Goal: Task Accomplishment & Management: Manage account settings

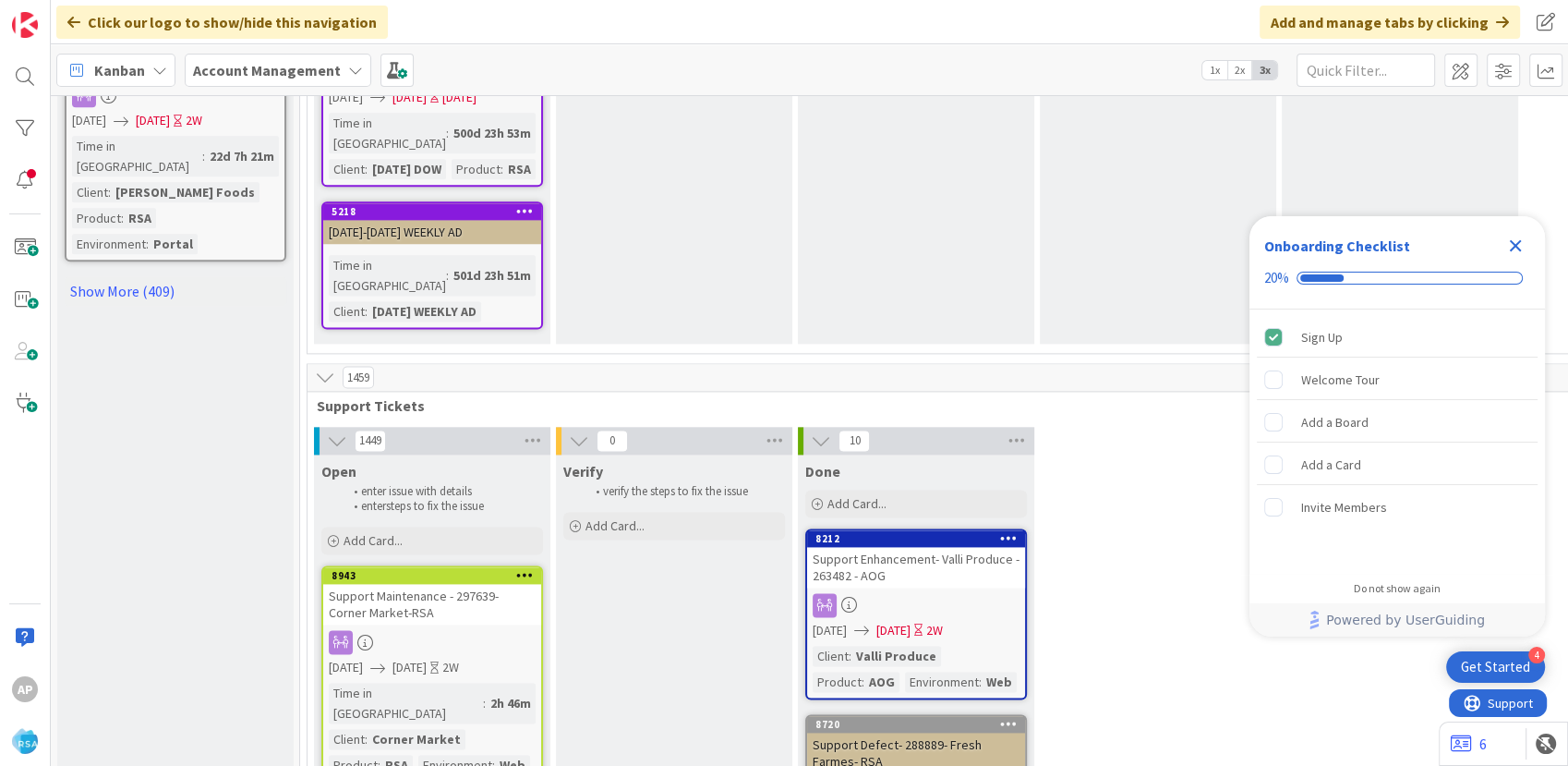
scroll to position [2463, 0]
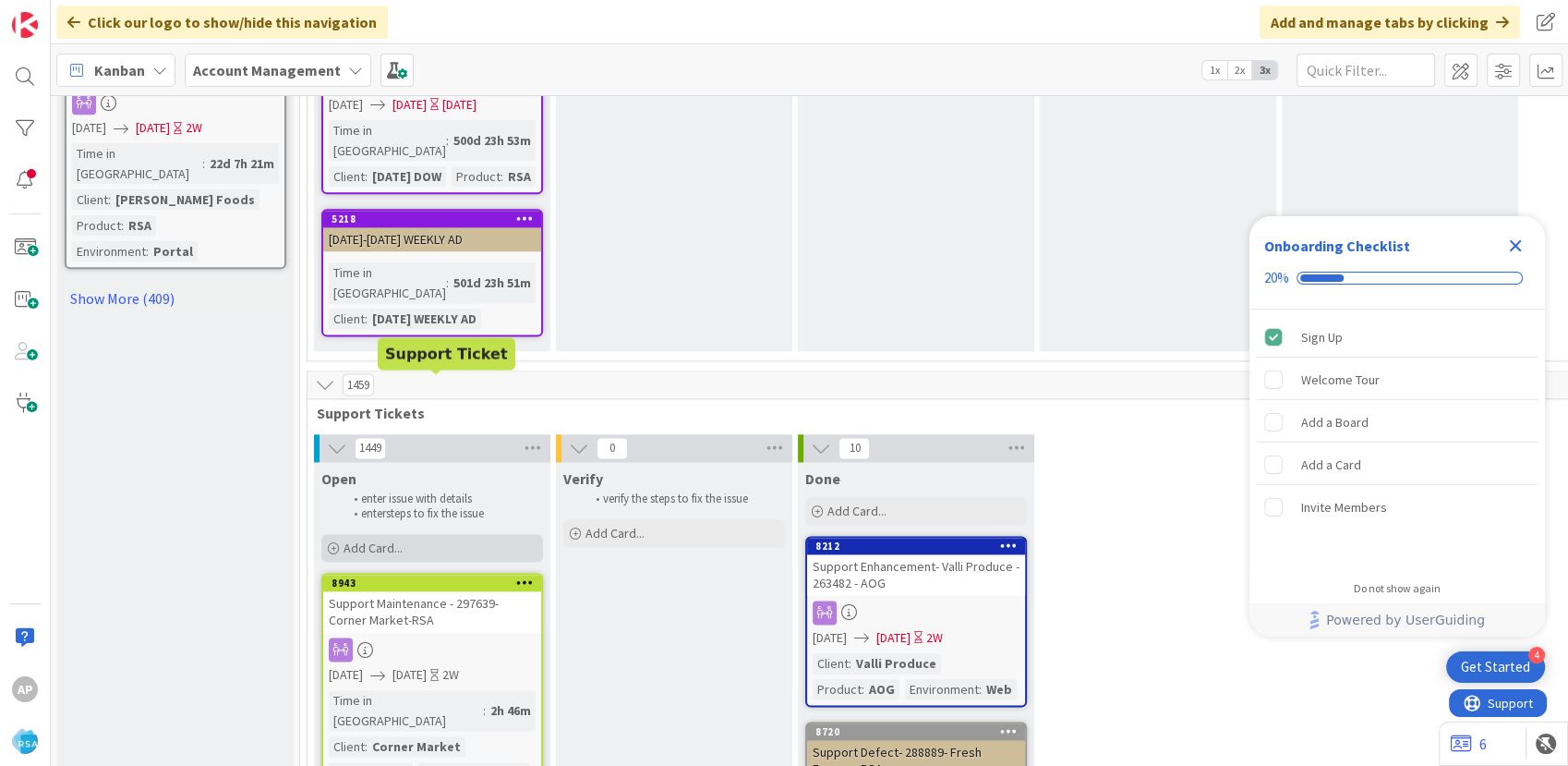
drag, startPoint x: 414, startPoint y: 326, endPoint x: 414, endPoint y: 336, distance: 10.0
click at [414, 462] on div "Open enter issue with details enter steps to fix the issue Add Card..." at bounding box center [432, 514] width 237 height 104
click at [399, 540] on span "Add Card..." at bounding box center [373, 548] width 59 height 16
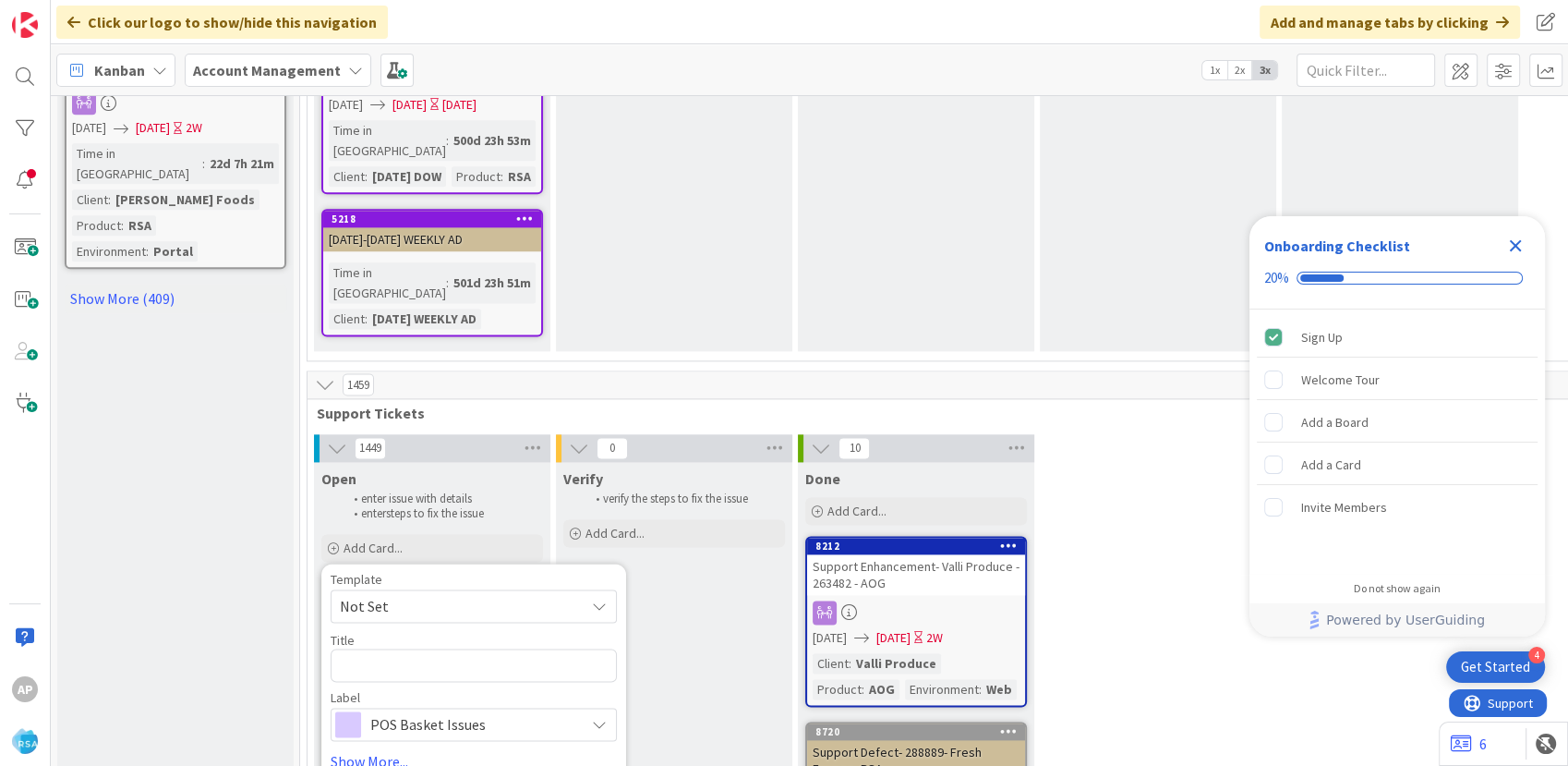
click at [431, 594] on span "Not Set" at bounding box center [455, 606] width 231 height 24
type textarea "x"
type textarea "Support Maintenance - Ticket Number-"
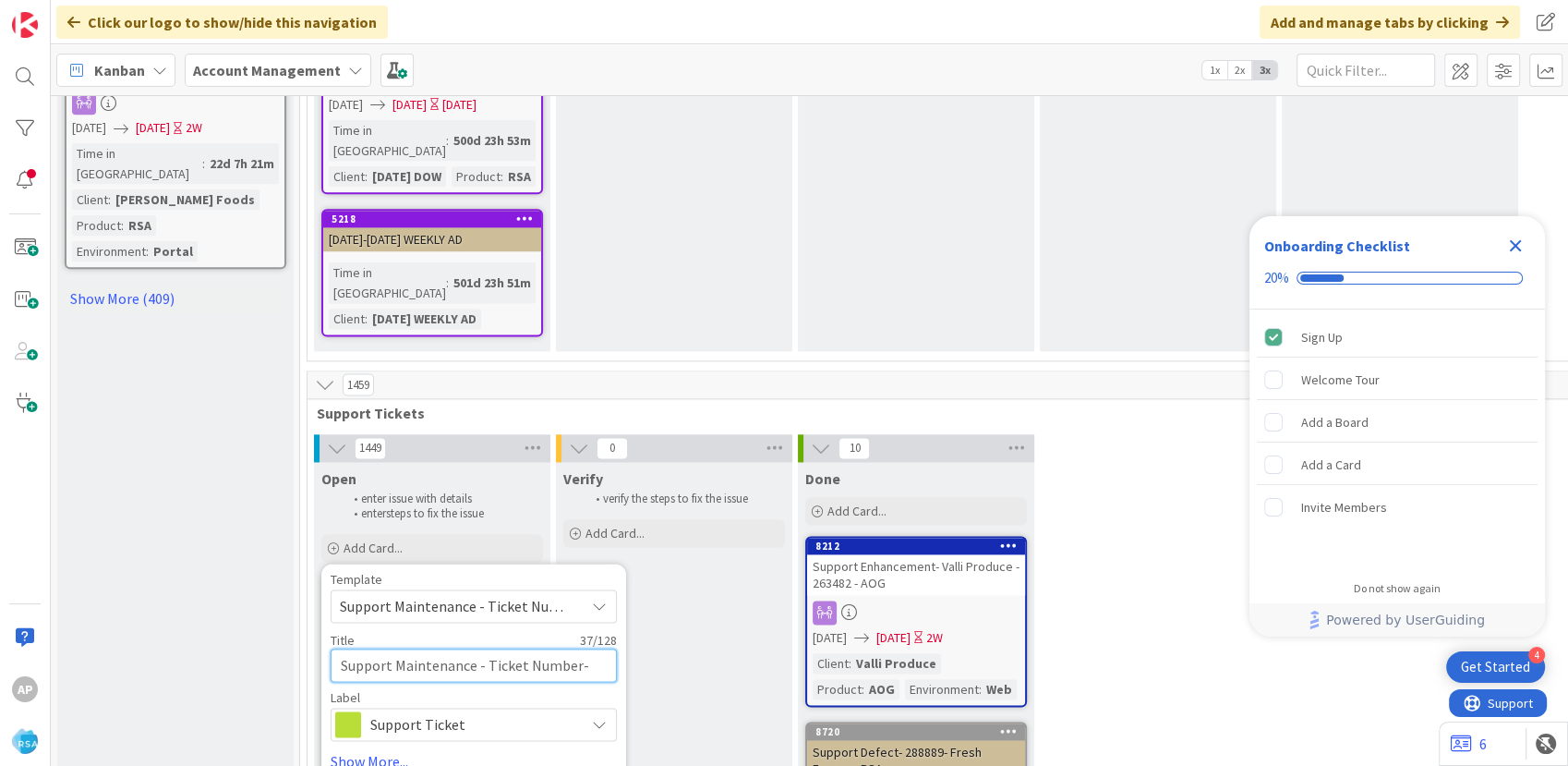
click at [572, 649] on textarea "Support Maintenance - Ticket Number-" at bounding box center [473, 666] width 287 height 33
type textarea "x"
type textarea "Support Maintenance - Ticket Numbe-"
type textarea "x"
type textarea "Support Maintenance - Ticket Numb-"
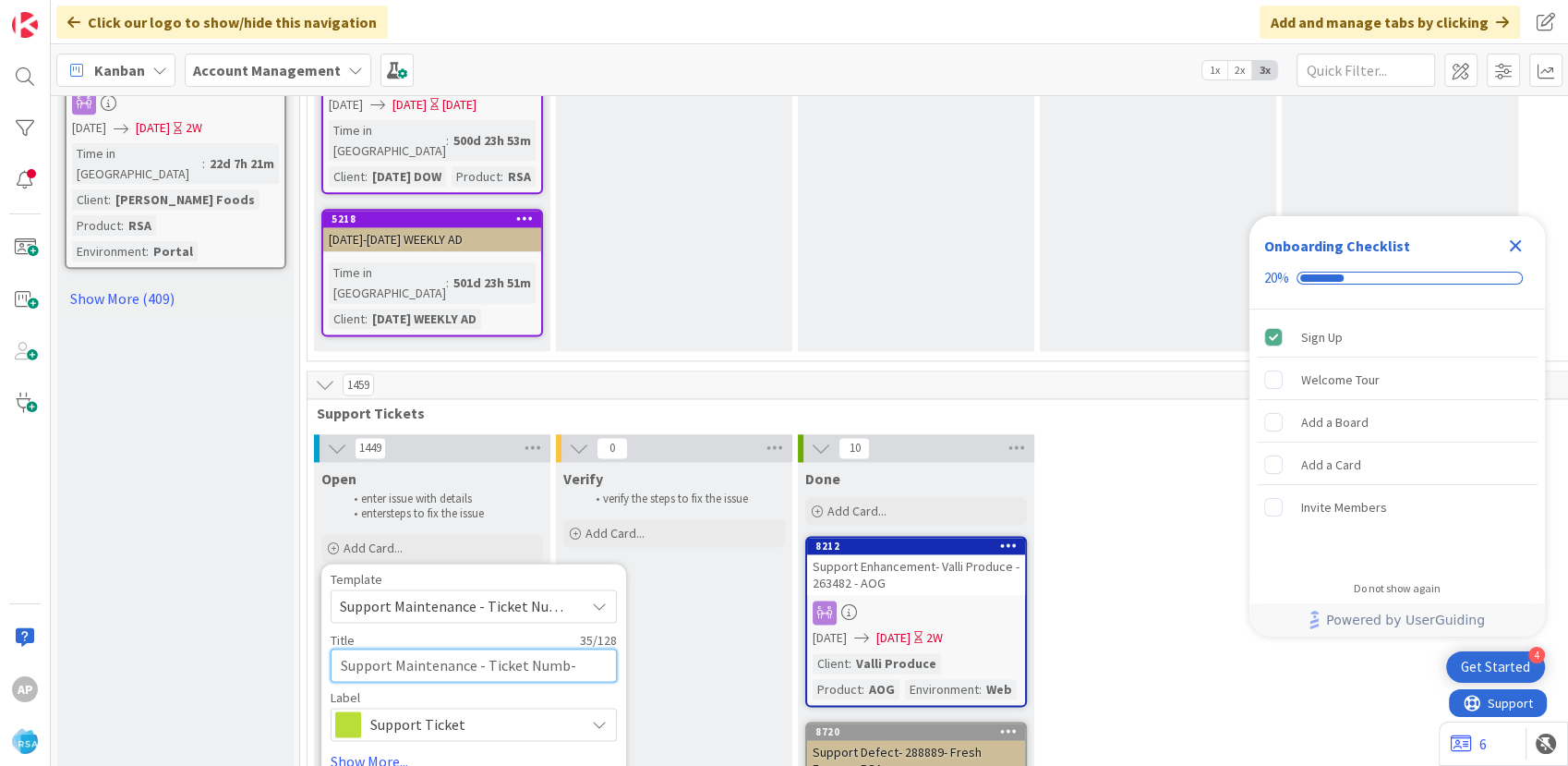
type textarea "x"
type textarea "Support Maintenance - Ticket Num-"
type textarea "x"
type textarea "Support Maintenance - Ticket Nu-"
type textarea "x"
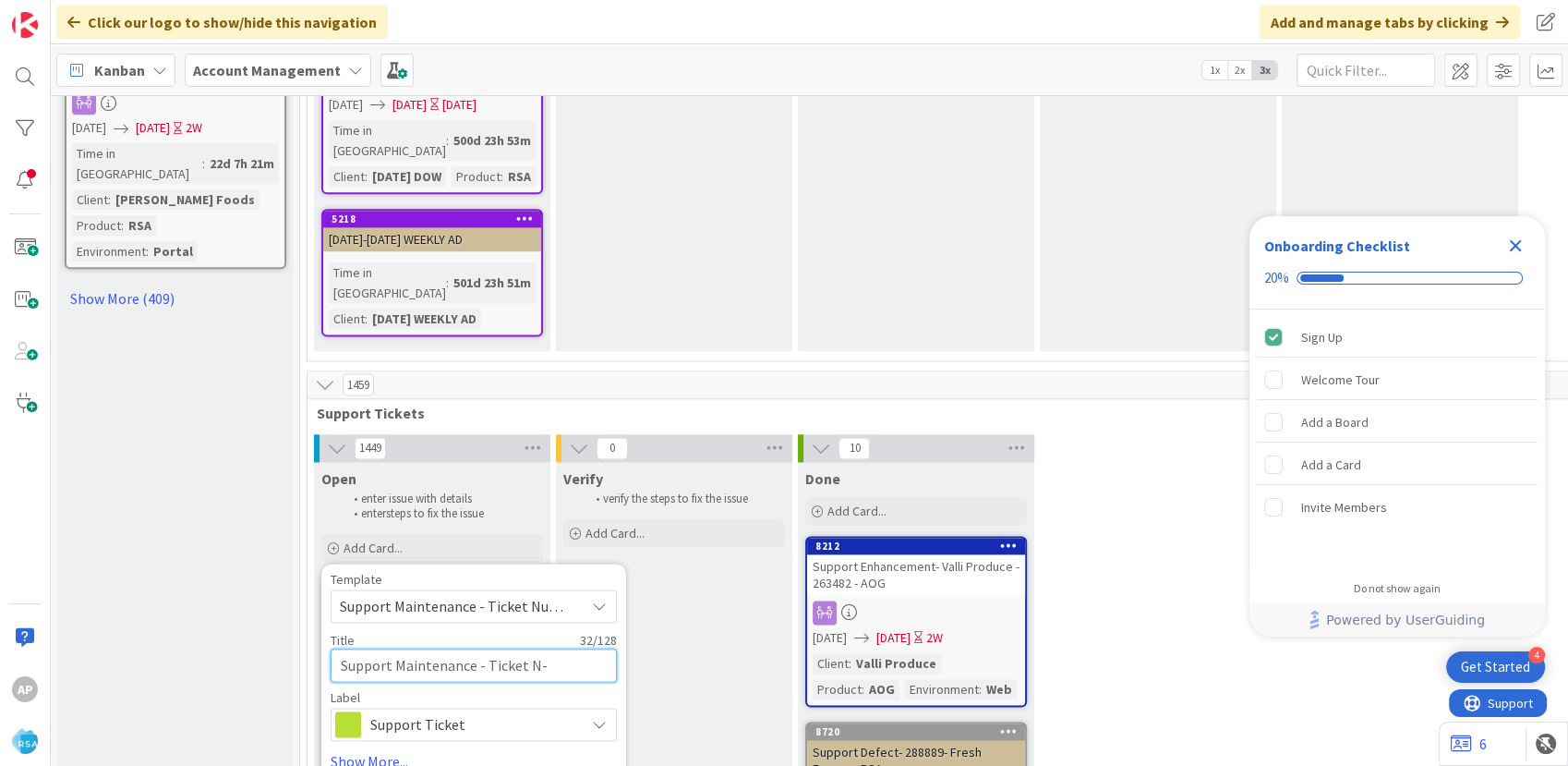
type textarea "Support Maintenance - Ticket -"
type textarea "x"
type textarea "Support Maintenance - Ticket-"
type textarea "x"
type textarea "Support Maintenance - Tick-"
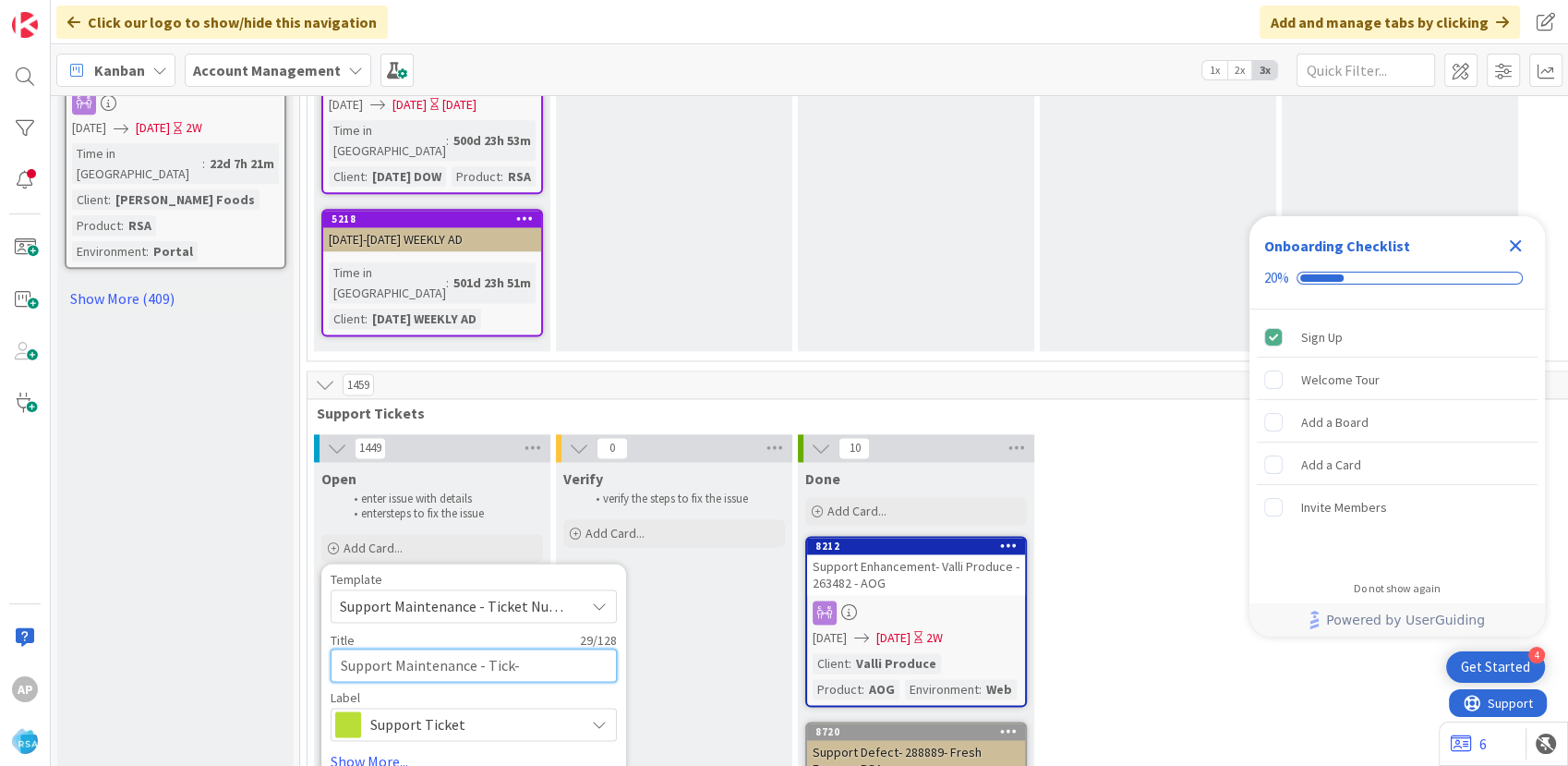
type textarea "x"
type textarea "Support Maintenance - Tic-"
type textarea "x"
type textarea "Support Maintenance - Ti-"
type textarea "x"
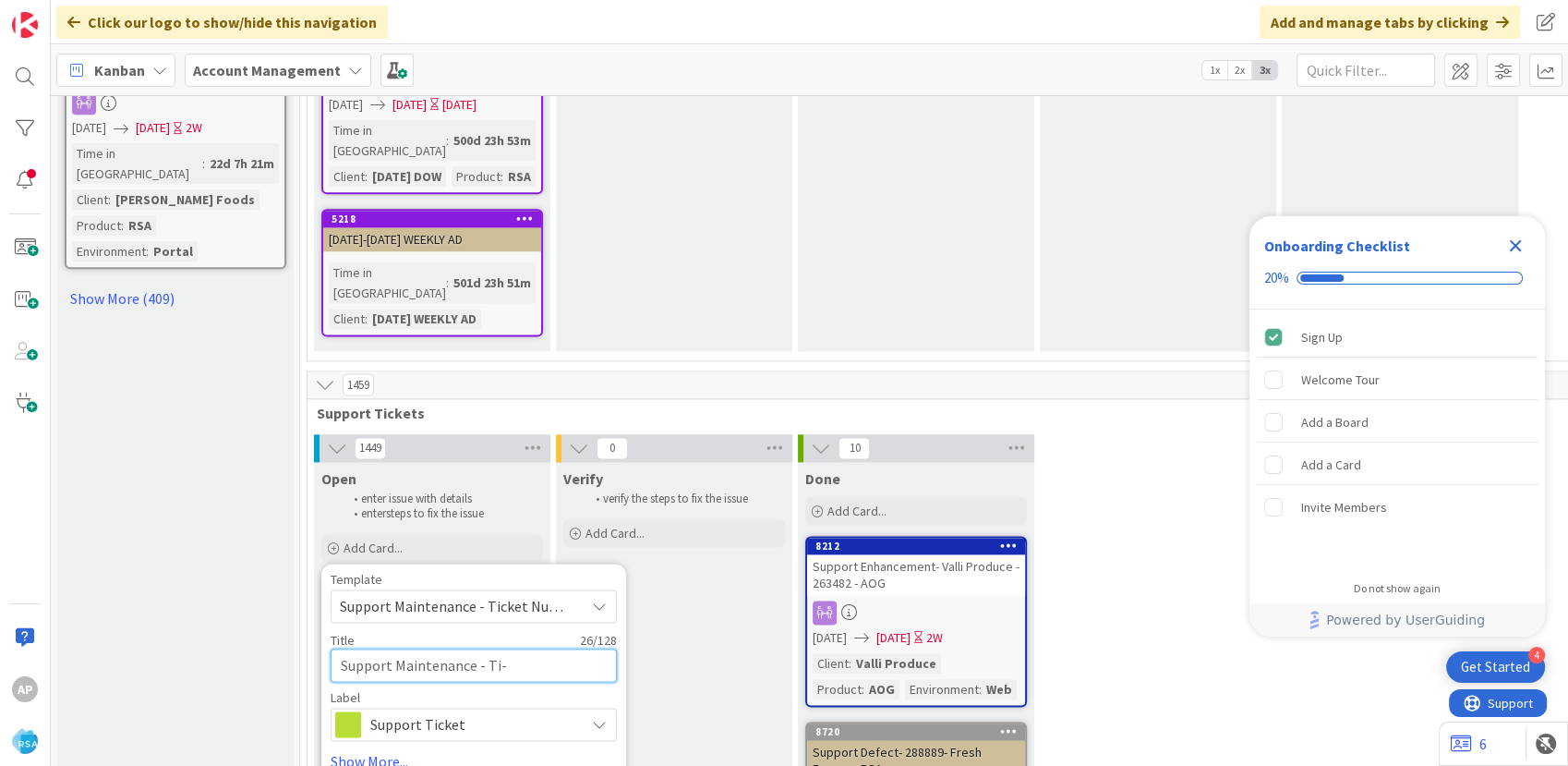
type textarea "Support Maintenance - T-"
type textarea "x"
type textarea "Support Maintenance - -"
type textarea "x"
type textarea "Support Maintenance - -"
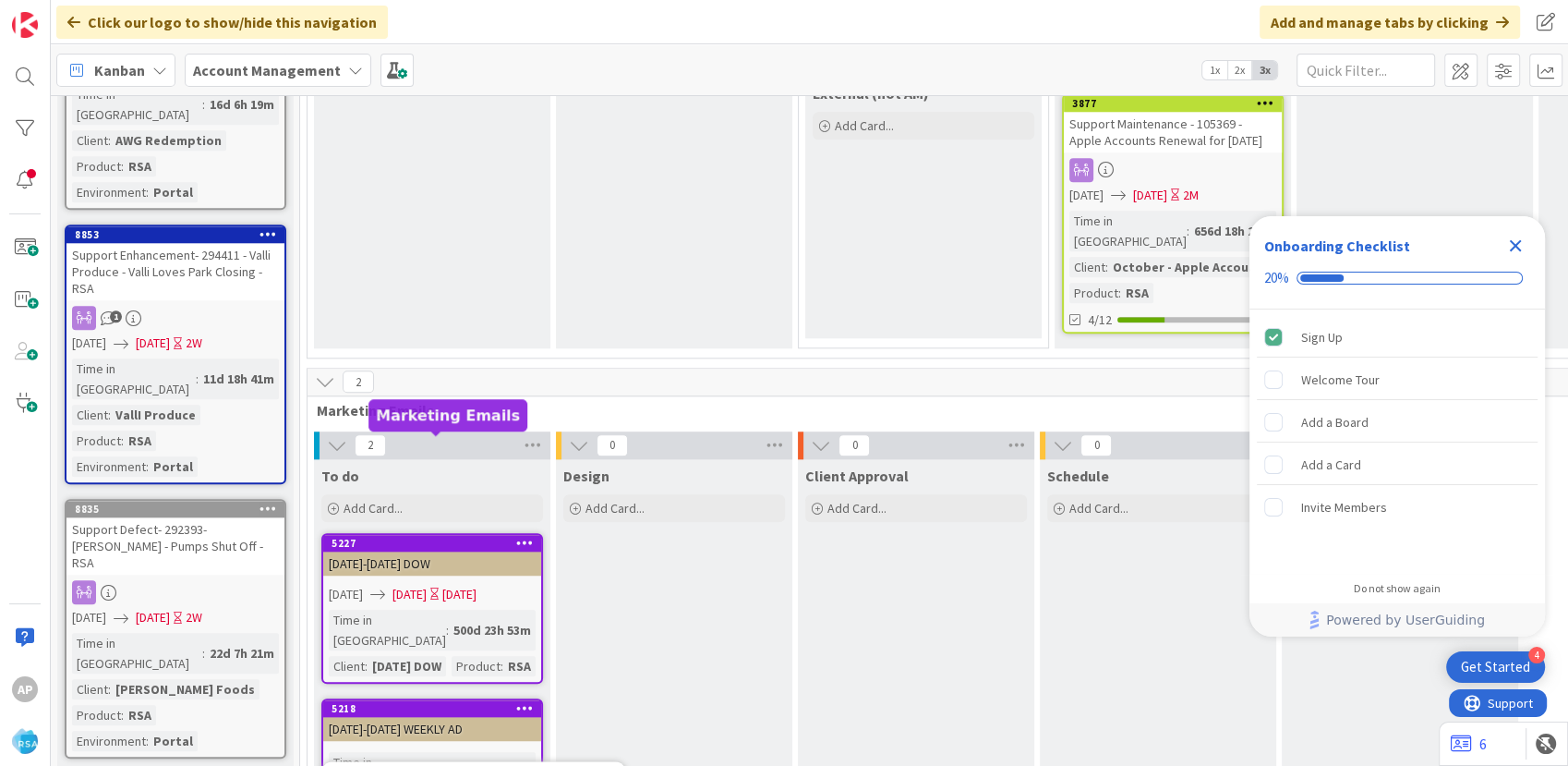
scroll to position [2100, 0]
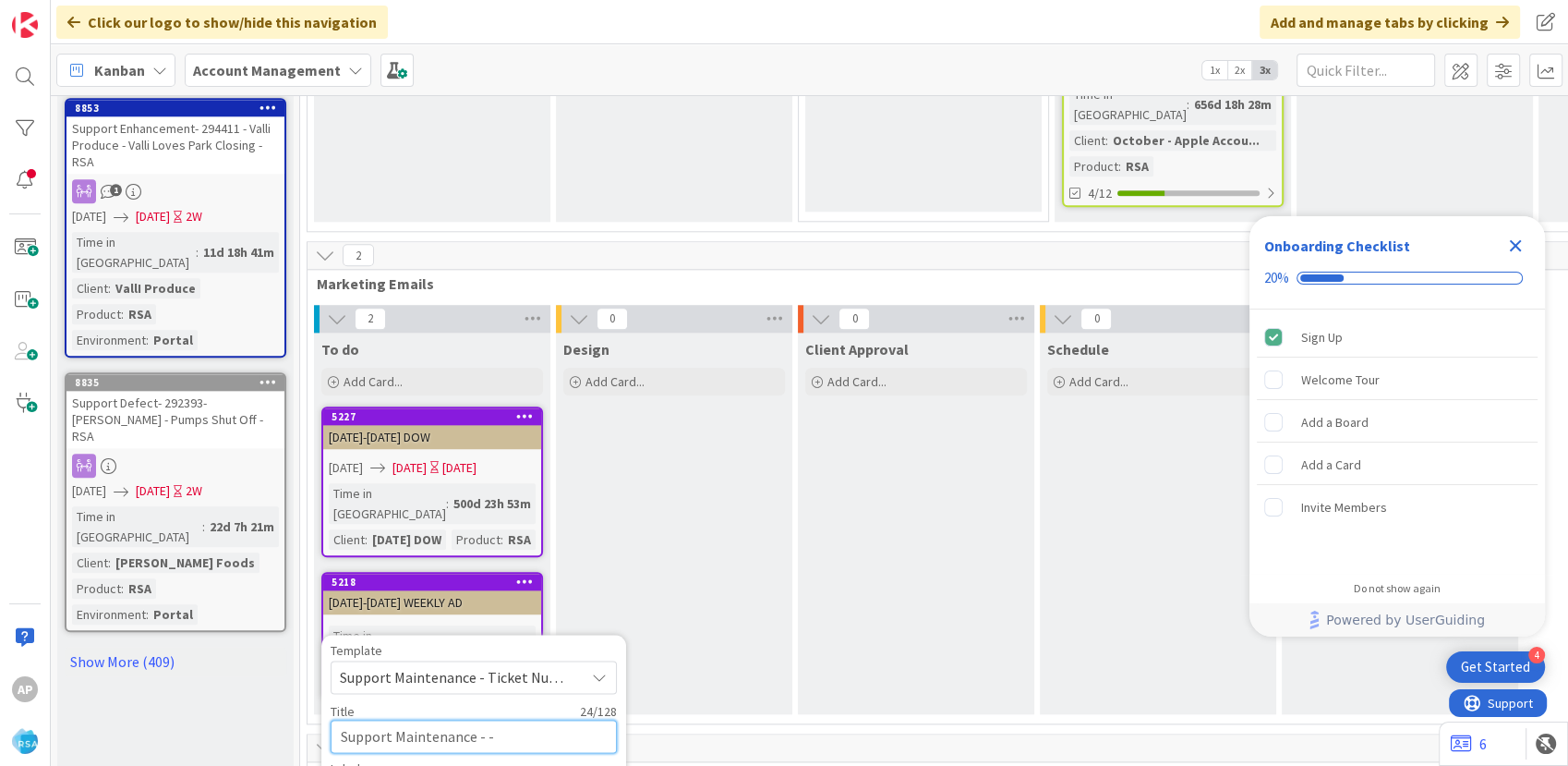
click at [473, 720] on textarea "Support Maintenance - -" at bounding box center [473, 736] width 287 height 33
click at [477, 720] on textarea "Support Maintenance - -" at bounding box center [473, 736] width 287 height 33
click at [479, 720] on textarea "Support Maintenance - -" at bounding box center [473, 736] width 287 height 33
type textarea "x"
type textarea "Support Maintenance -29 -"
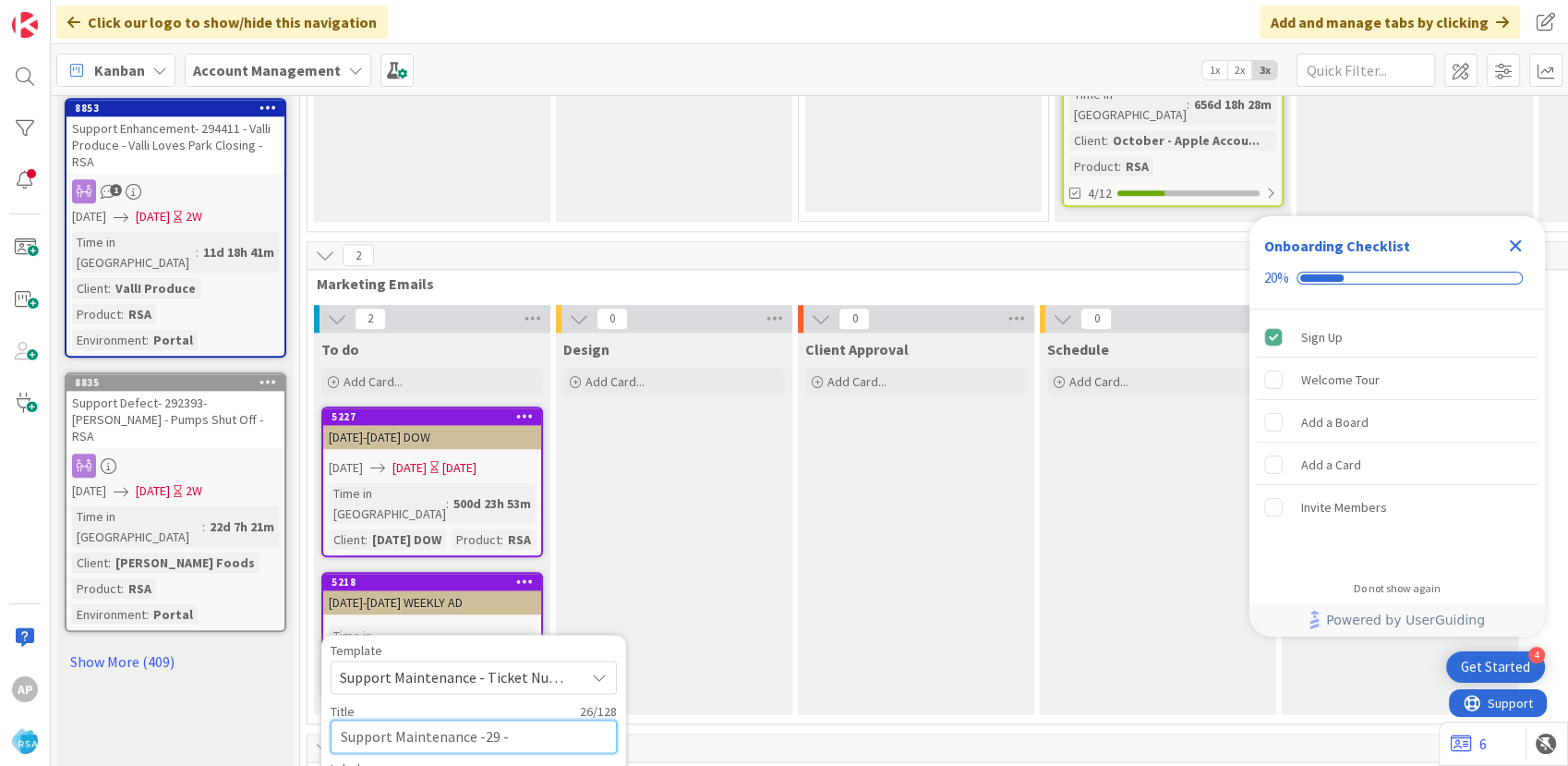
type textarea "x"
type textarea "Support Maintenance -298 -"
type textarea "x"
type textarea "Support Maintenance -2985 -"
type textarea "x"
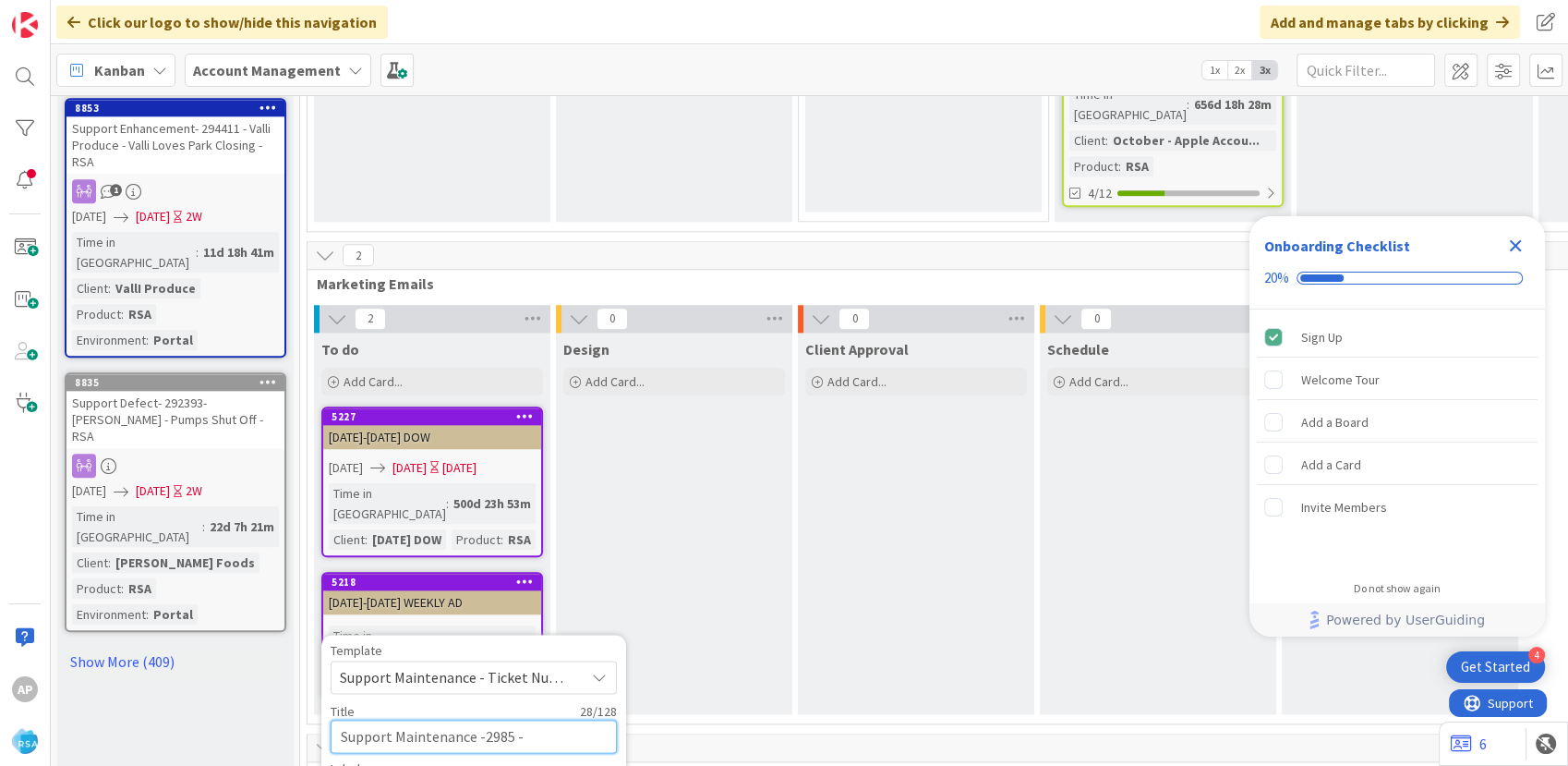
type textarea "Support Maintenance -29859 -"
type textarea "x"
click at [565, 720] on textarea "Support Maintenance -298593 -" at bounding box center [473, 736] width 287 height 33
type textarea "Support Maintenance -298593 - M"
type textarea "x"
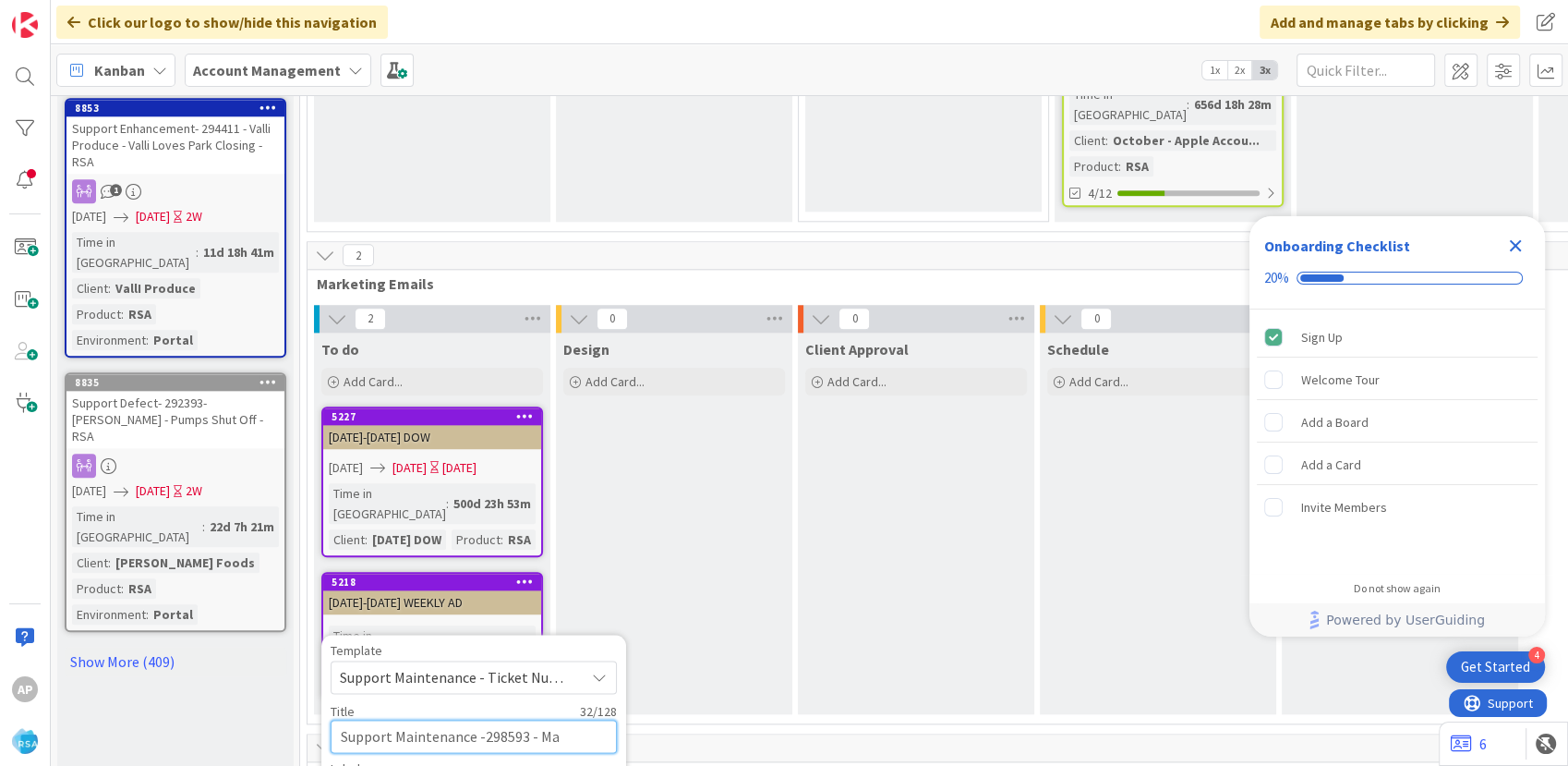
type textarea "Support Maintenance -298593 - Mar"
type textarea "x"
type textarea "Support Maintenance -298593 - [PERSON_NAME]"
type textarea "x"
type textarea "Support Maintenance -298593 - Marke"
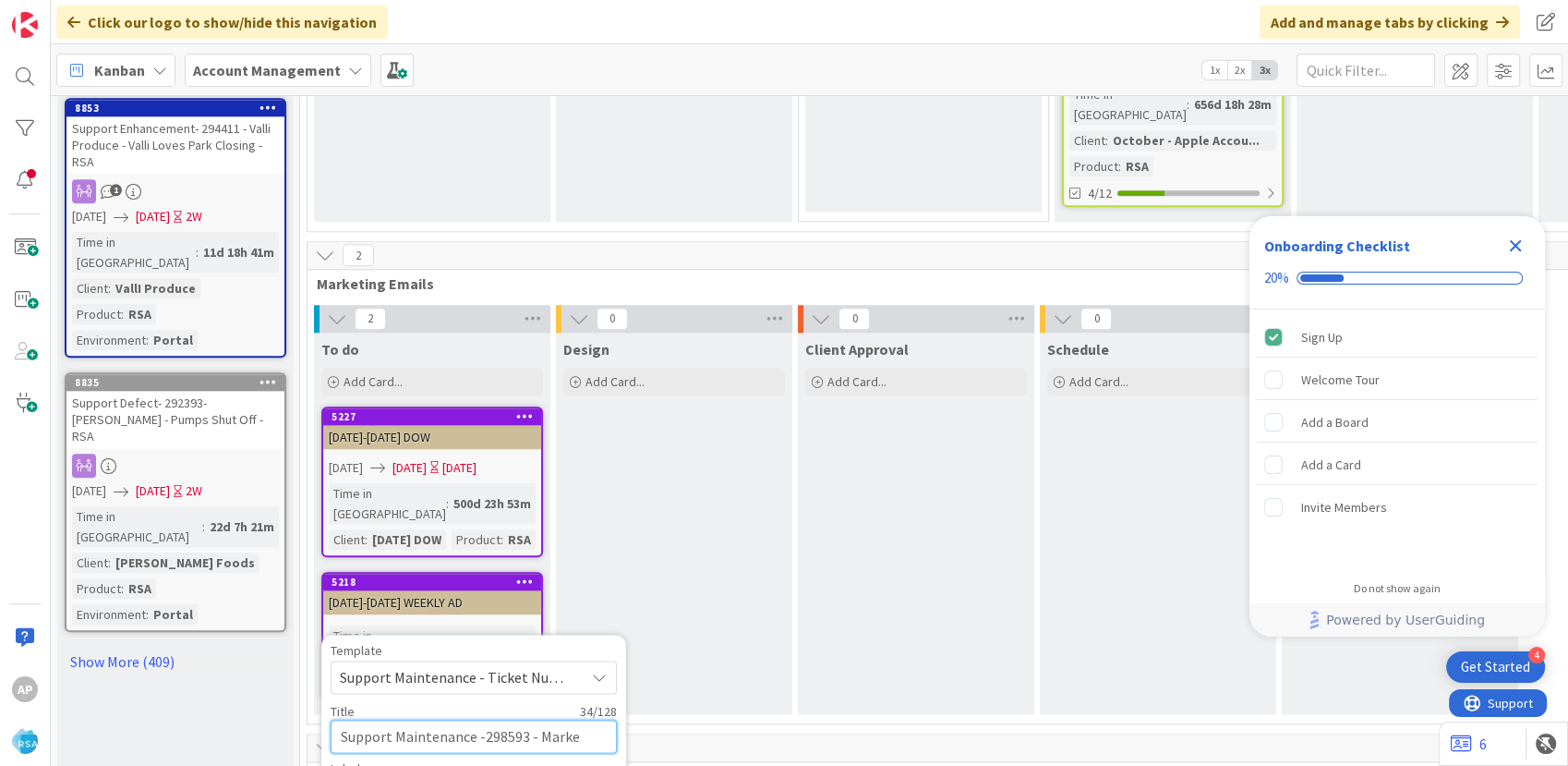
type textarea "x"
type textarea "Support Maintenance -298593 - Market"
type textarea "x"
type textarea "Support Maintenance -298593 - Market P"
type textarea "x"
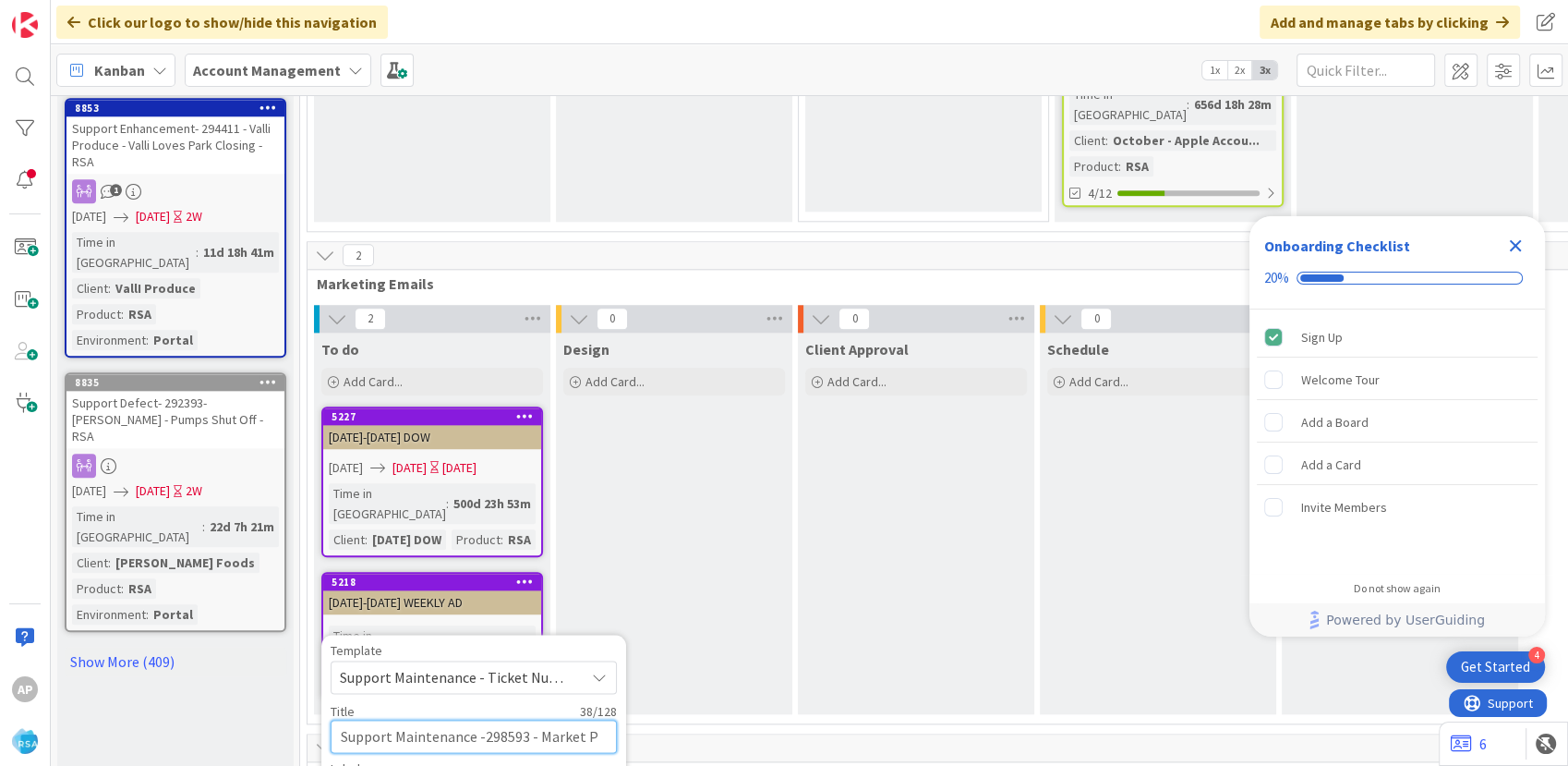
type textarea "Support Maintenance -298593 - Market Pl"
type textarea "x"
type textarea "Support Maintenance -298593 - Market Plac"
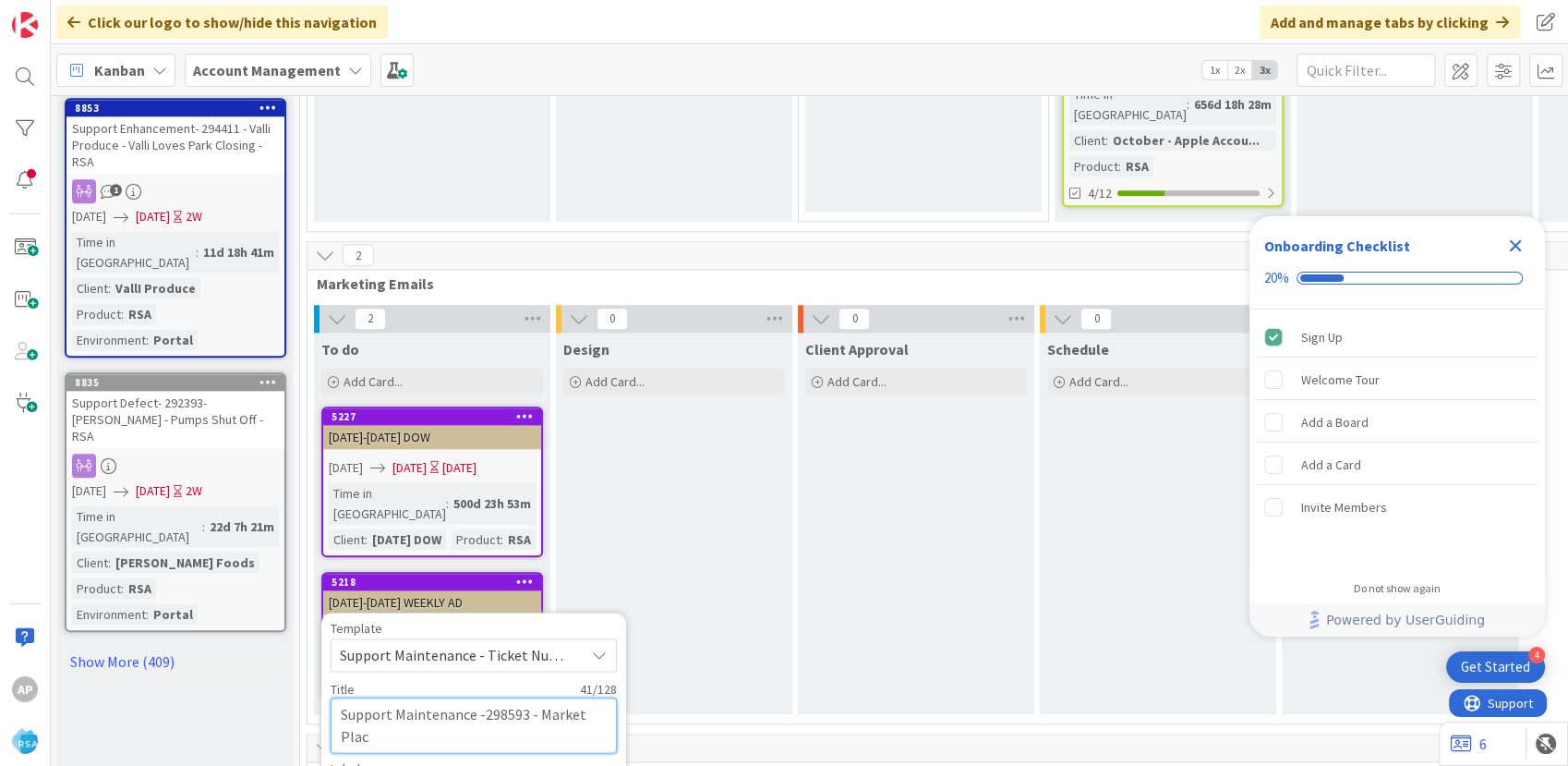
type textarea "x"
type textarea "Support Maintenance -298593 - Market Place"
type textarea "x"
type textarea "Support Maintenance -298593 - Market Place m"
type textarea "x"
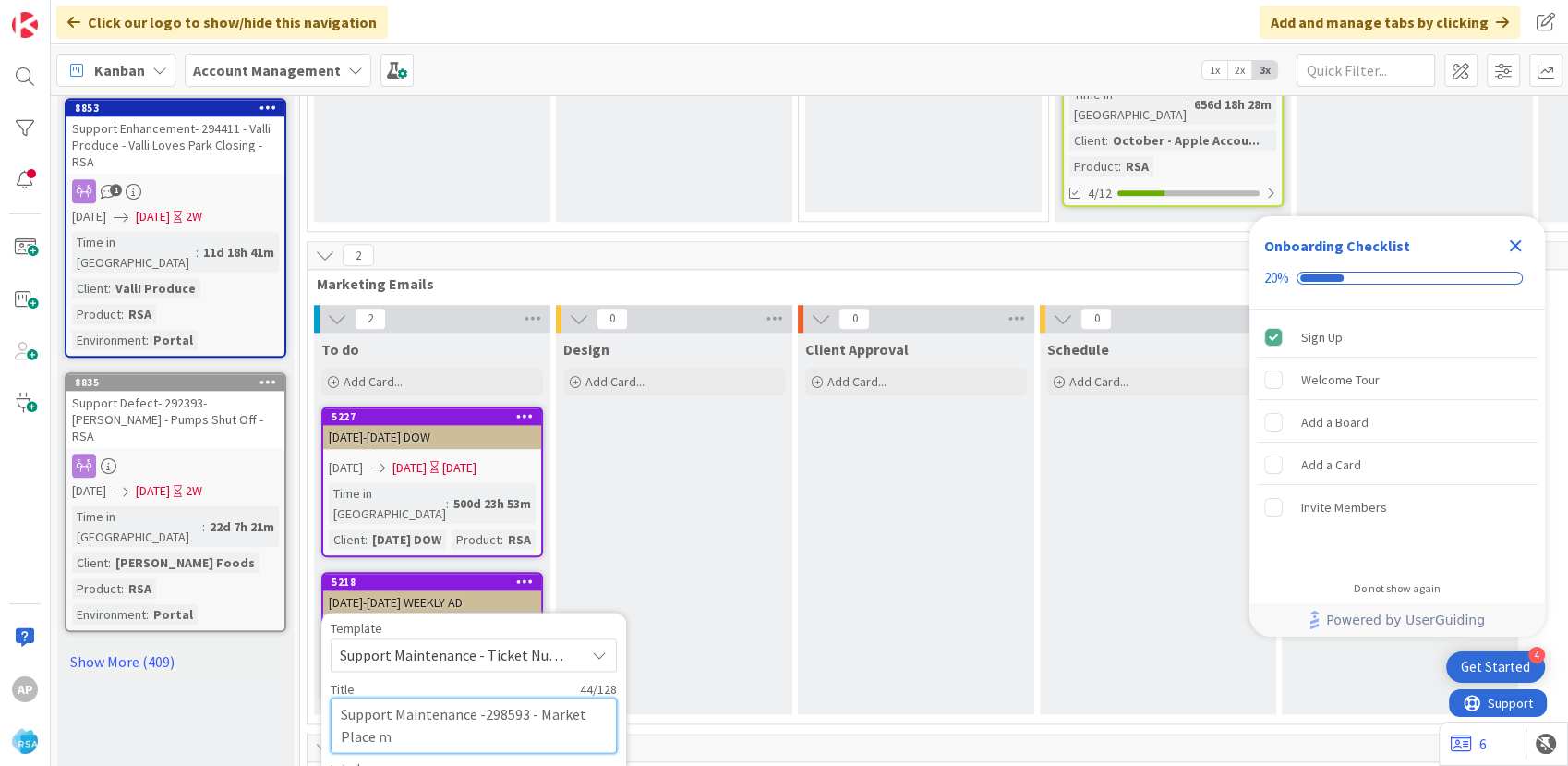
type textarea "Support Maintenance -298593 - Market Place mi"
type textarea "x"
type textarea "Support Maintenance -298593 - Market Place min"
type textarea "x"
type textarea "Support Maintenance -298593 - Market Place mino"
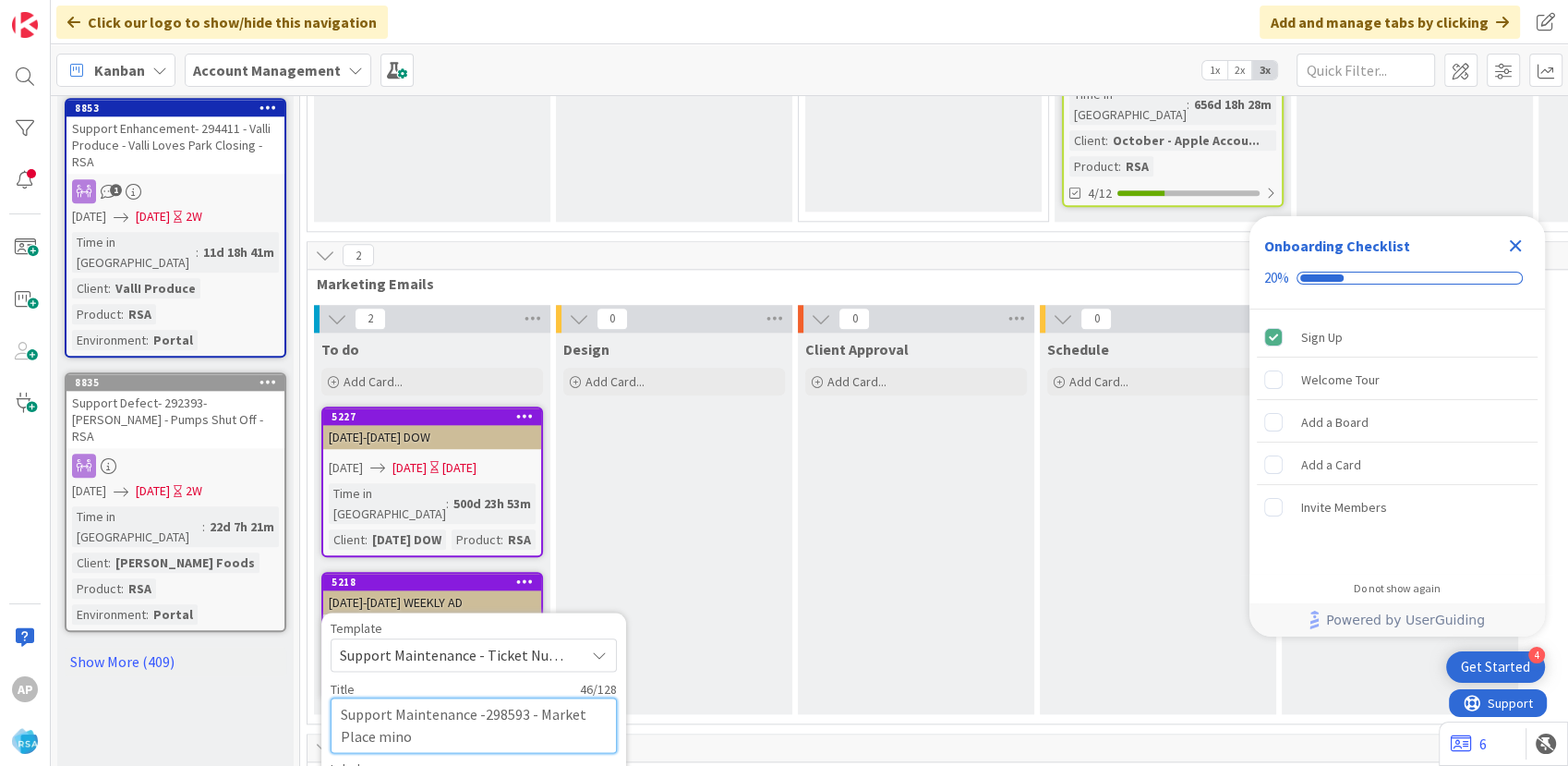
type textarea "x"
type textarea "Support Maintenance -298593 - Market Place minot"
type textarea "x"
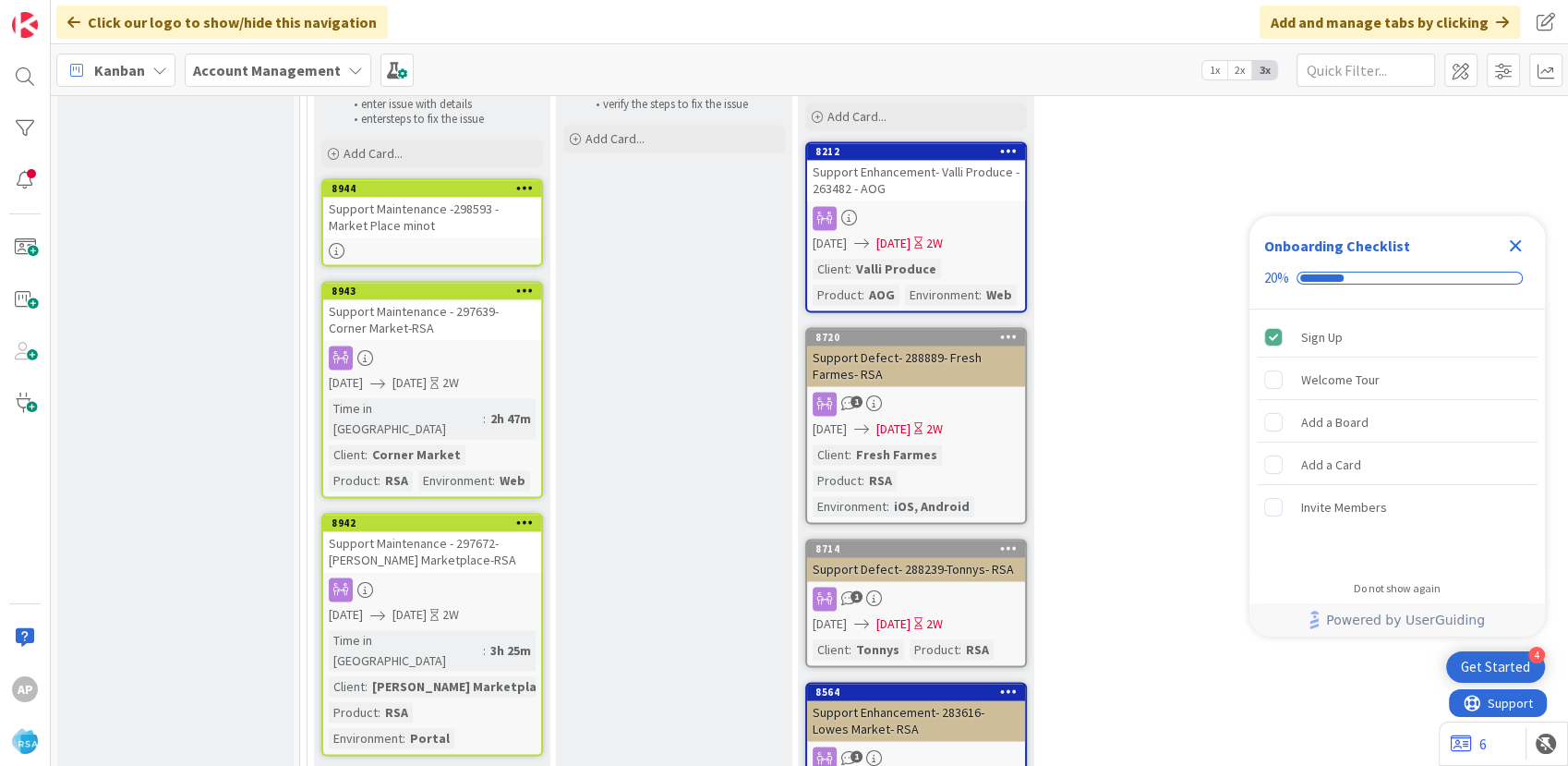
scroll to position [2623, 0]
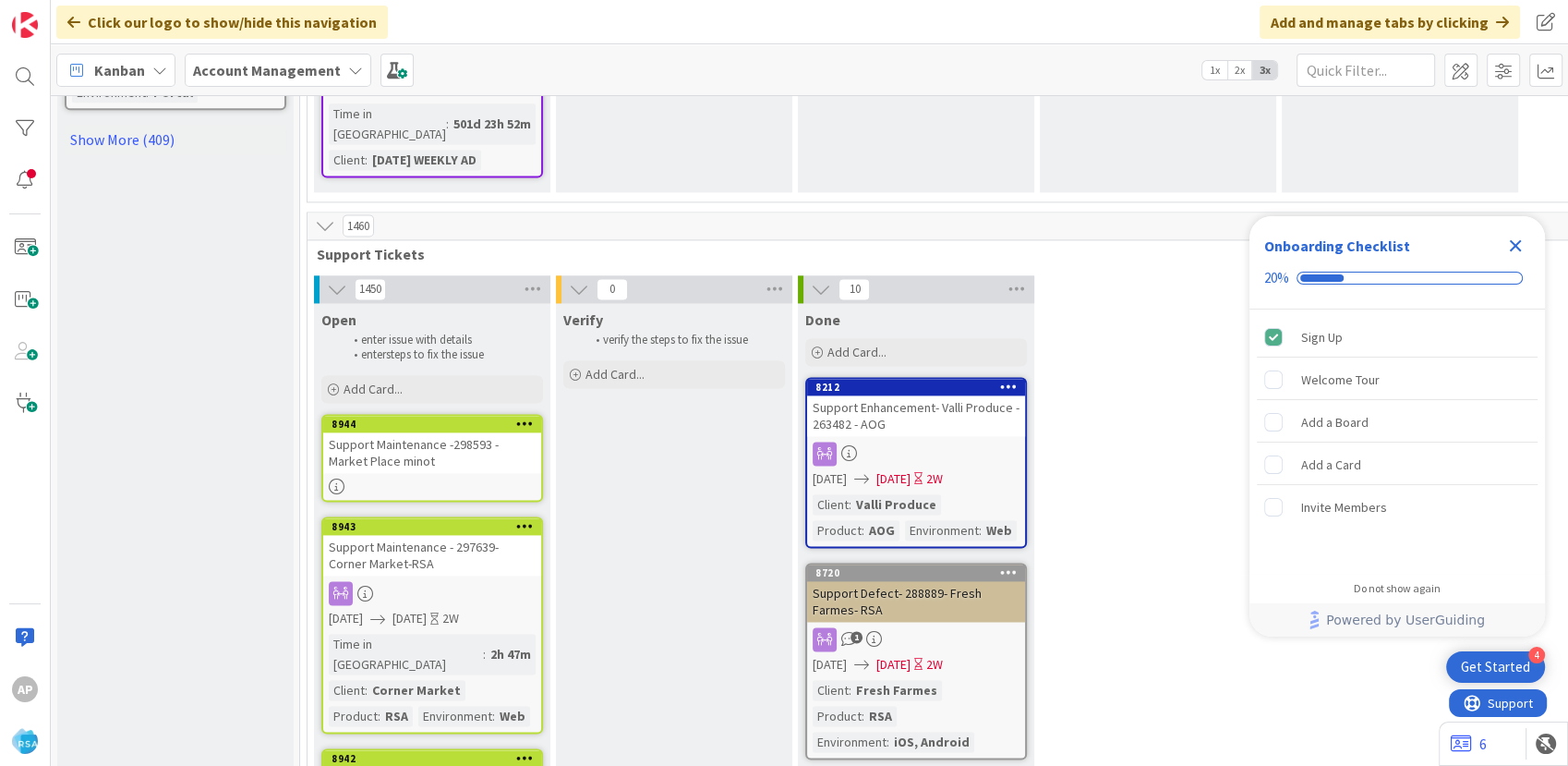
click at [435, 473] on div "Support Maintenance -298593 - Market Place minot" at bounding box center [433, 453] width 218 height 41
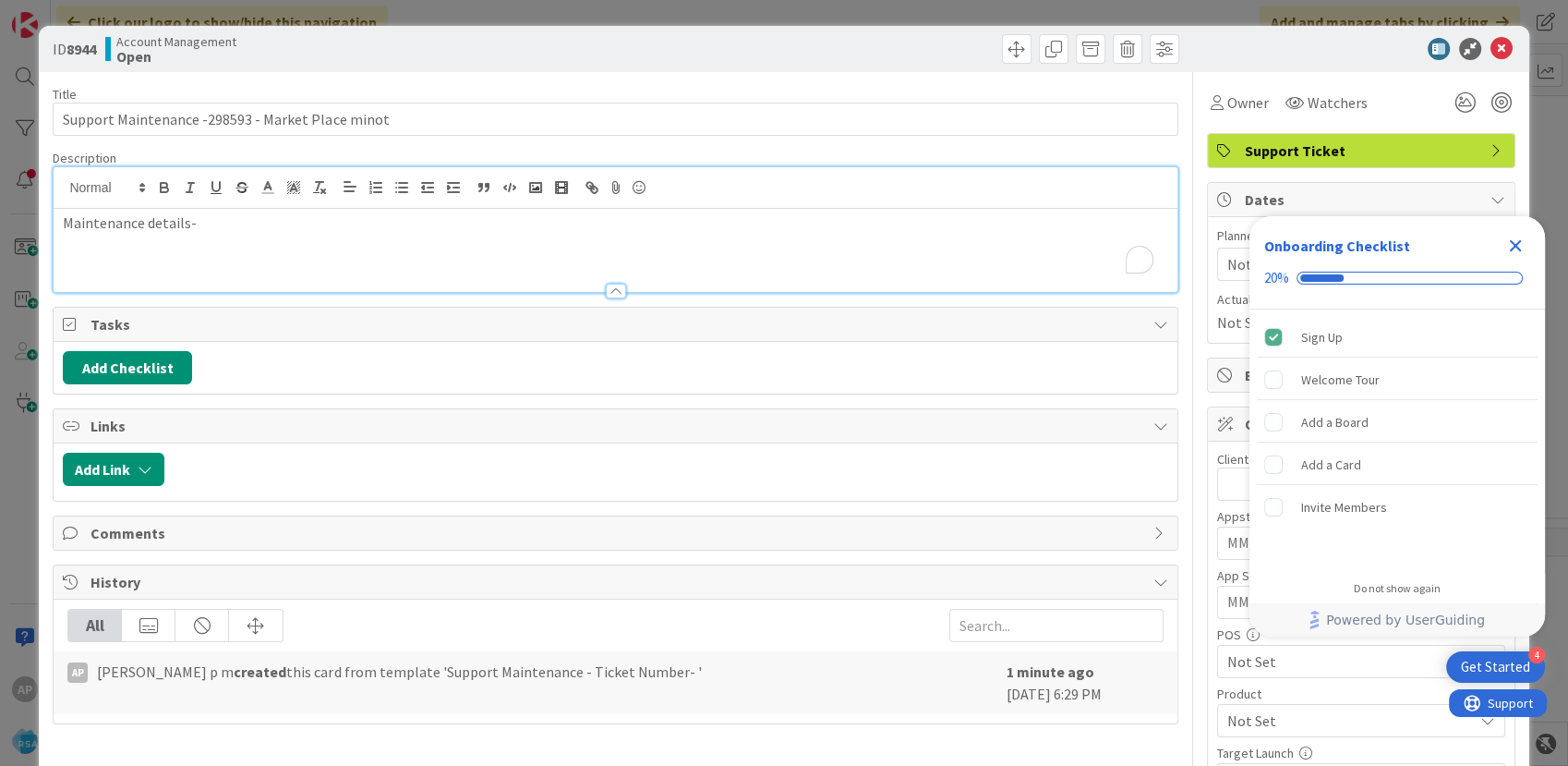
click at [322, 183] on div "Maintenance details-" at bounding box center [614, 229] width 1123 height 125
click at [234, 214] on p "Maintenance details-" at bounding box center [615, 223] width 1105 height 21
drag, startPoint x: 1520, startPoint y: 235, endPoint x: 1510, endPoint y: 246, distance: 14.9
click at [1521, 236] on icon "Close Checklist" at bounding box center [1515, 245] width 22 height 22
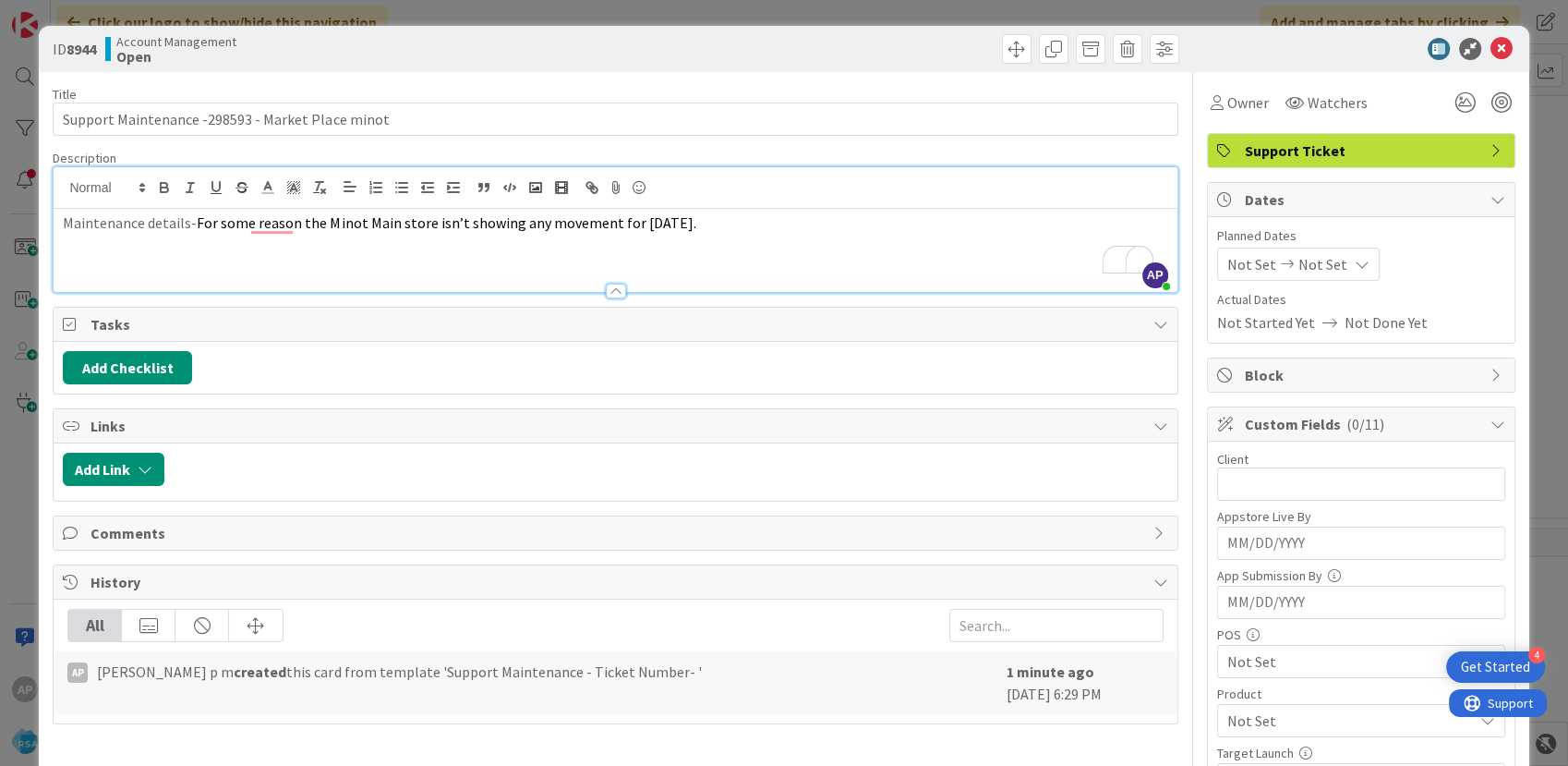
click at [1514, 244] on div "ID 8944 Account Management Open Title 48 / 128 Support Maintenance -298593 - Ma…" at bounding box center [784, 383] width 1568 height 766
click at [1227, 270] on span "Not Set" at bounding box center [1251, 264] width 49 height 22
click at [1266, 326] on div "2 Marketing Emails 2 To do Add Card... 5227 [DATE]-[DATE] DOW [DATE] [DATE] [DA…" at bounding box center [1408, 281] width 2207 height 493
click at [1247, 264] on div "Schedule Add Card..." at bounding box center [1158, 317] width 237 height 382
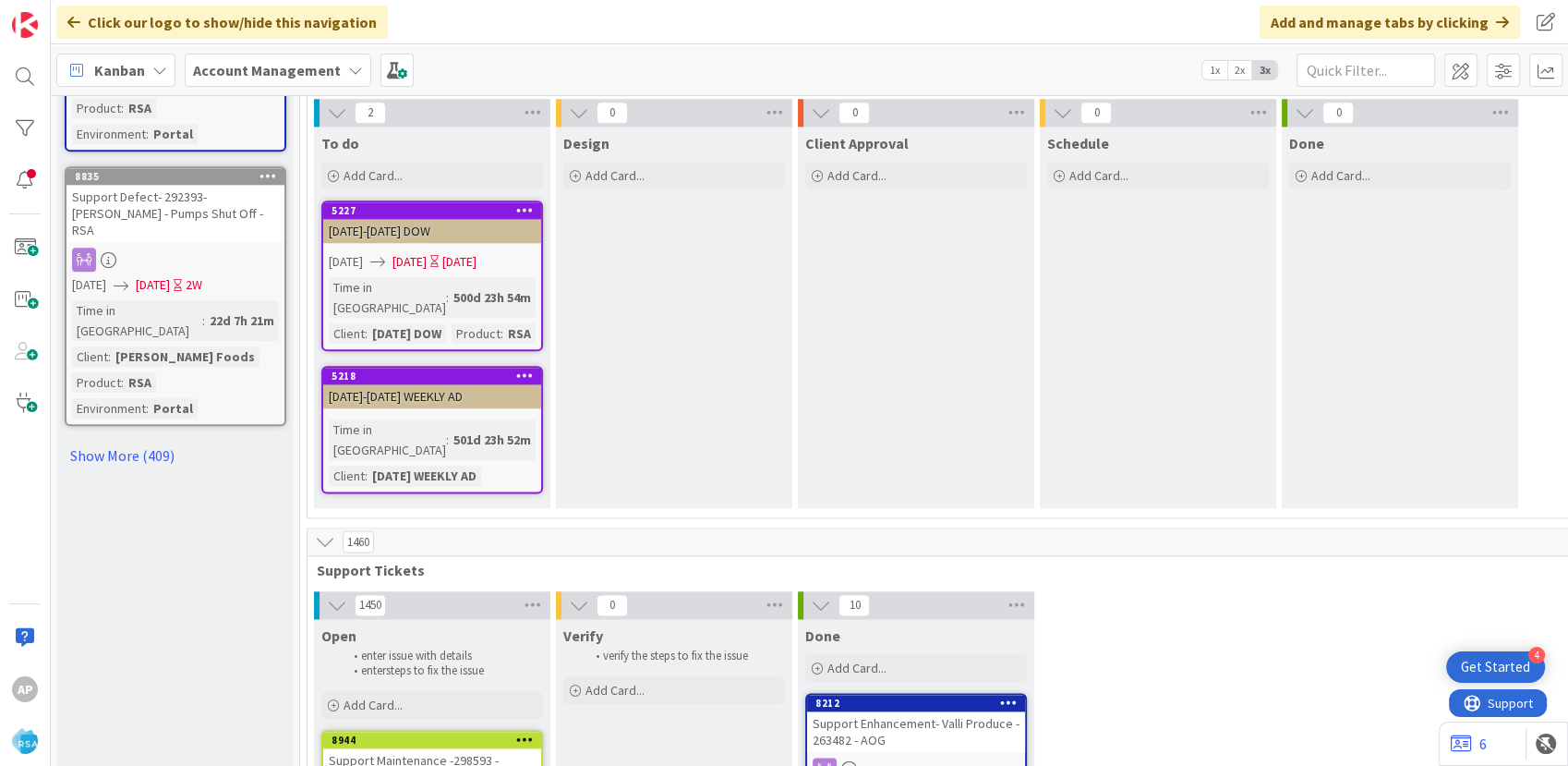
click at [485, 749] on div "Support Maintenance -298593 - Market Place minot" at bounding box center [433, 769] width 218 height 41
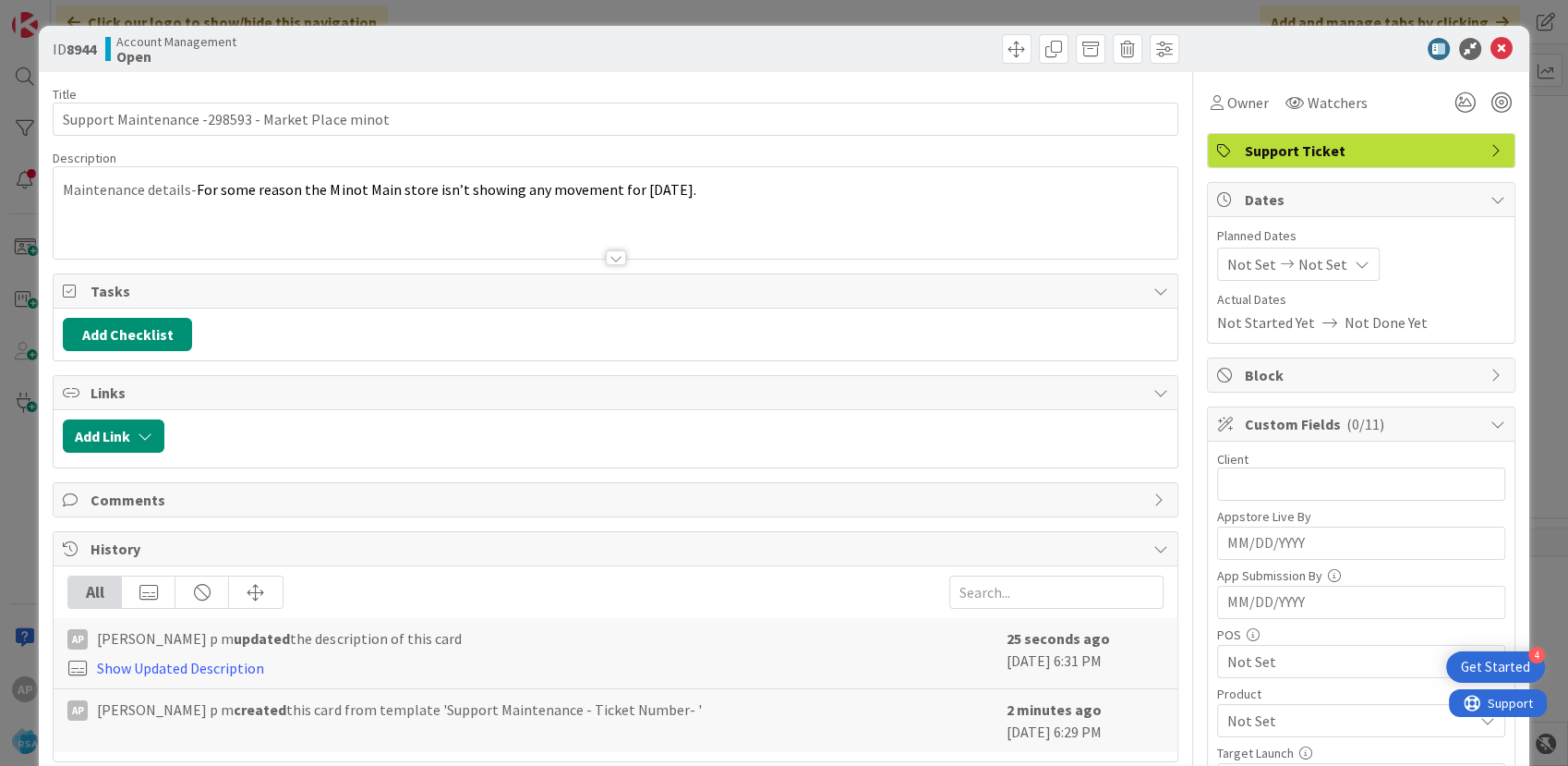
click at [1236, 262] on span "Not Set" at bounding box center [1251, 264] width 49 height 22
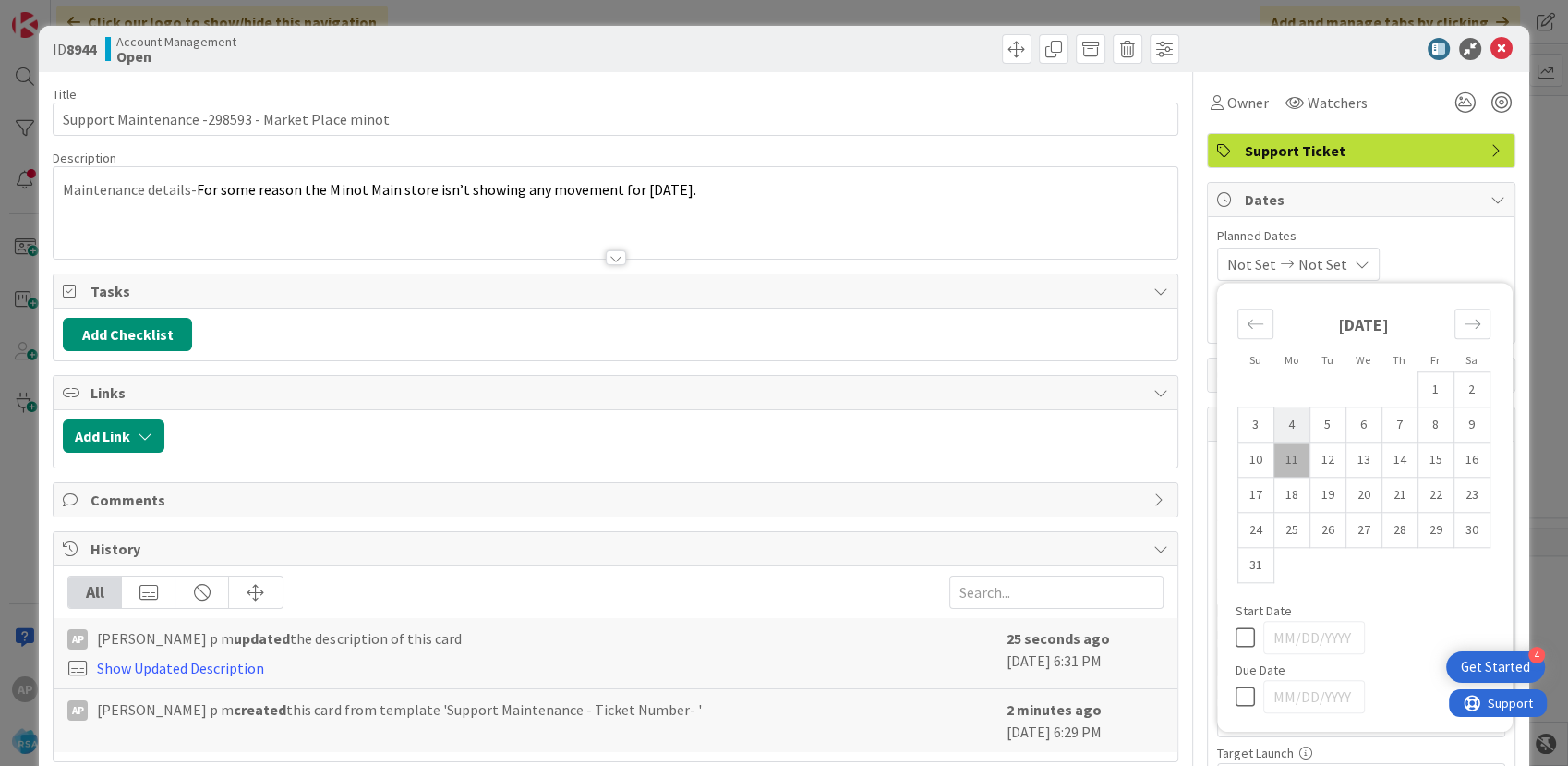
click at [1278, 432] on td "4" at bounding box center [1291, 425] width 36 height 35
type input "[DATE]"
click at [1324, 257] on span "Not Set" at bounding box center [1318, 264] width 49 height 22
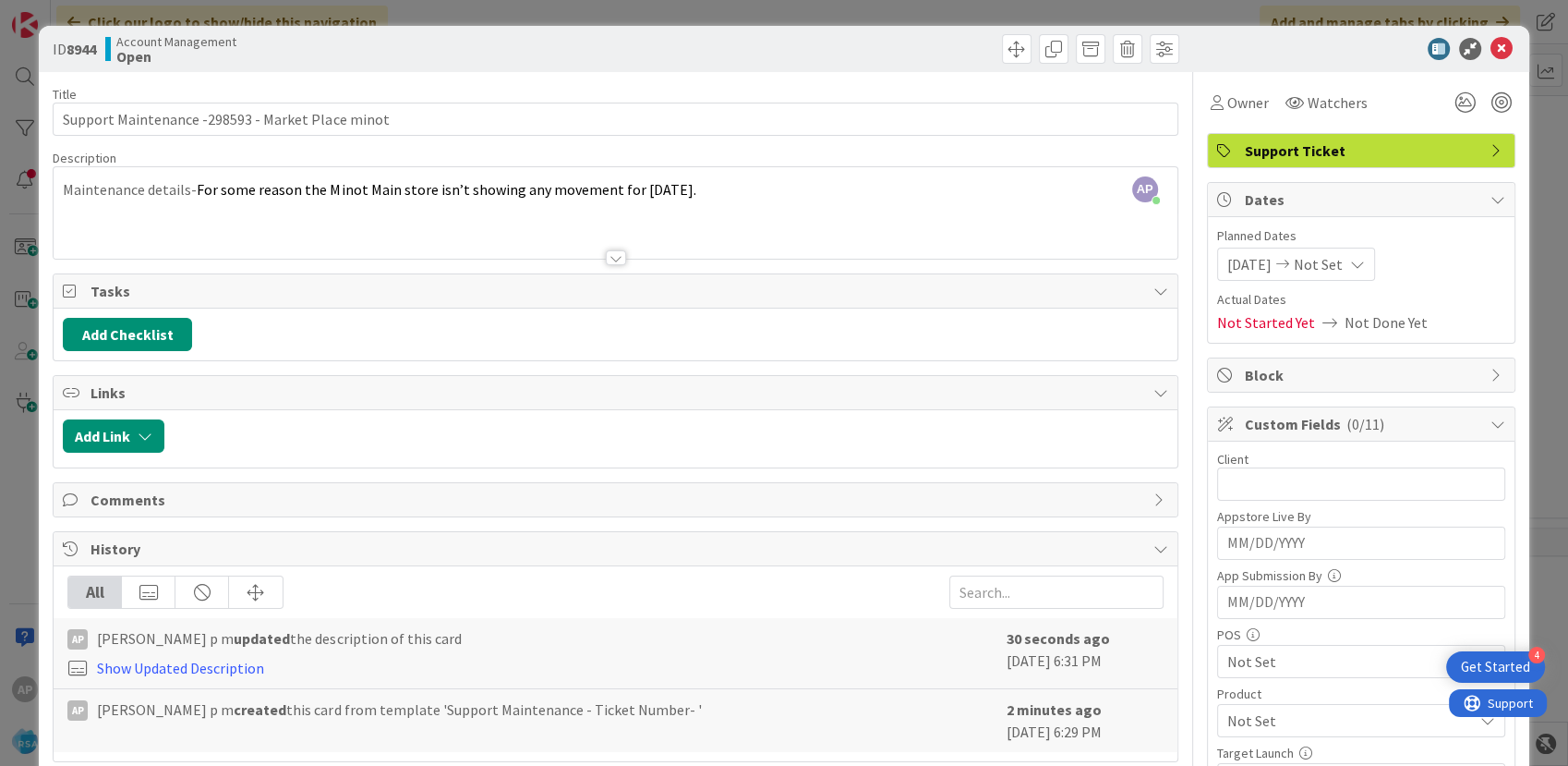
click at [1338, 272] on span "Not Set" at bounding box center [1318, 264] width 49 height 22
click at [1329, 261] on span "Not Set" at bounding box center [1318, 264] width 49 height 22
click at [1321, 255] on span "Not Set" at bounding box center [1318, 264] width 49 height 22
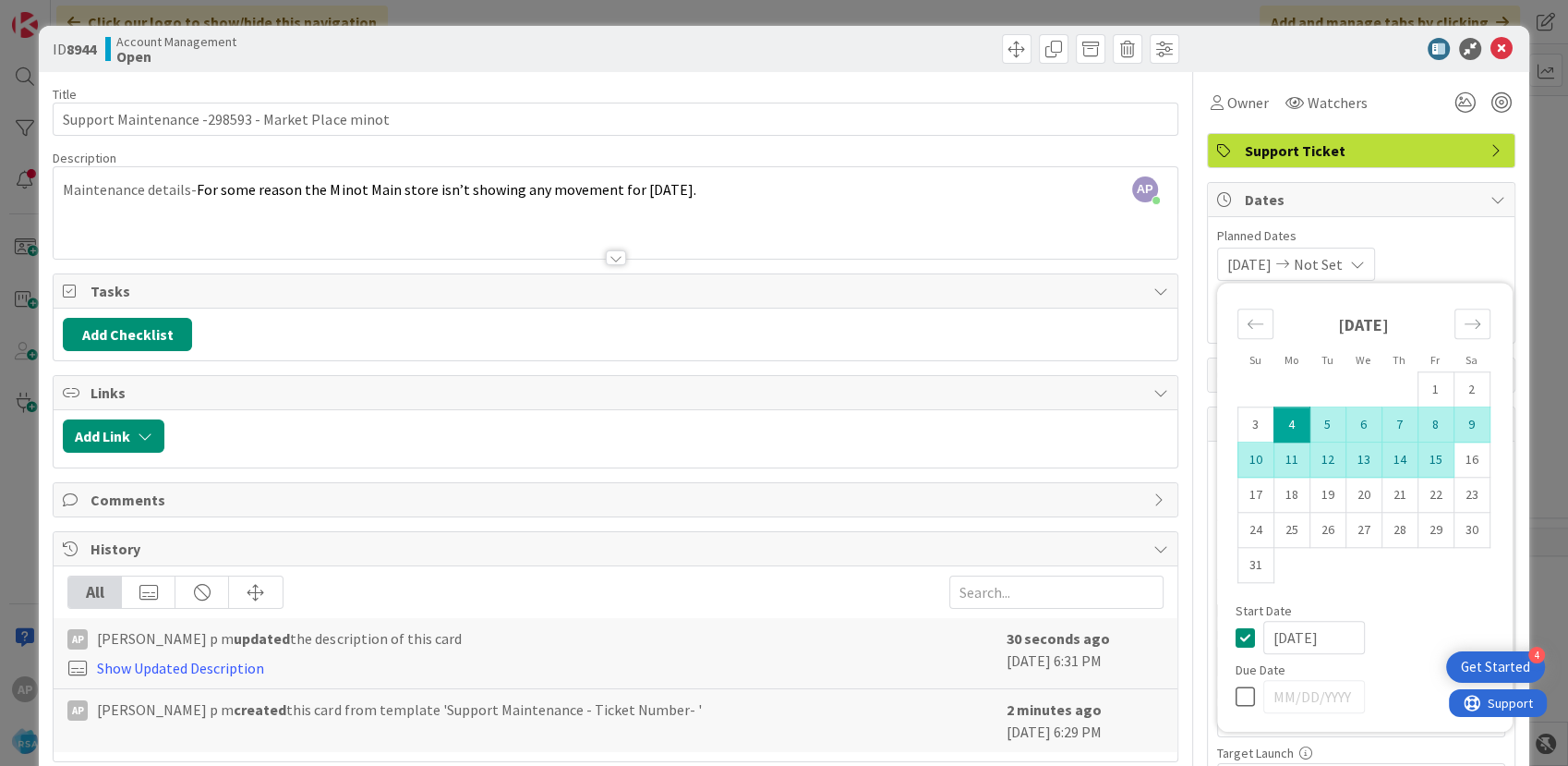
click at [1434, 463] on td "15" at bounding box center [1435, 460] width 36 height 35
type input "[DATE]"
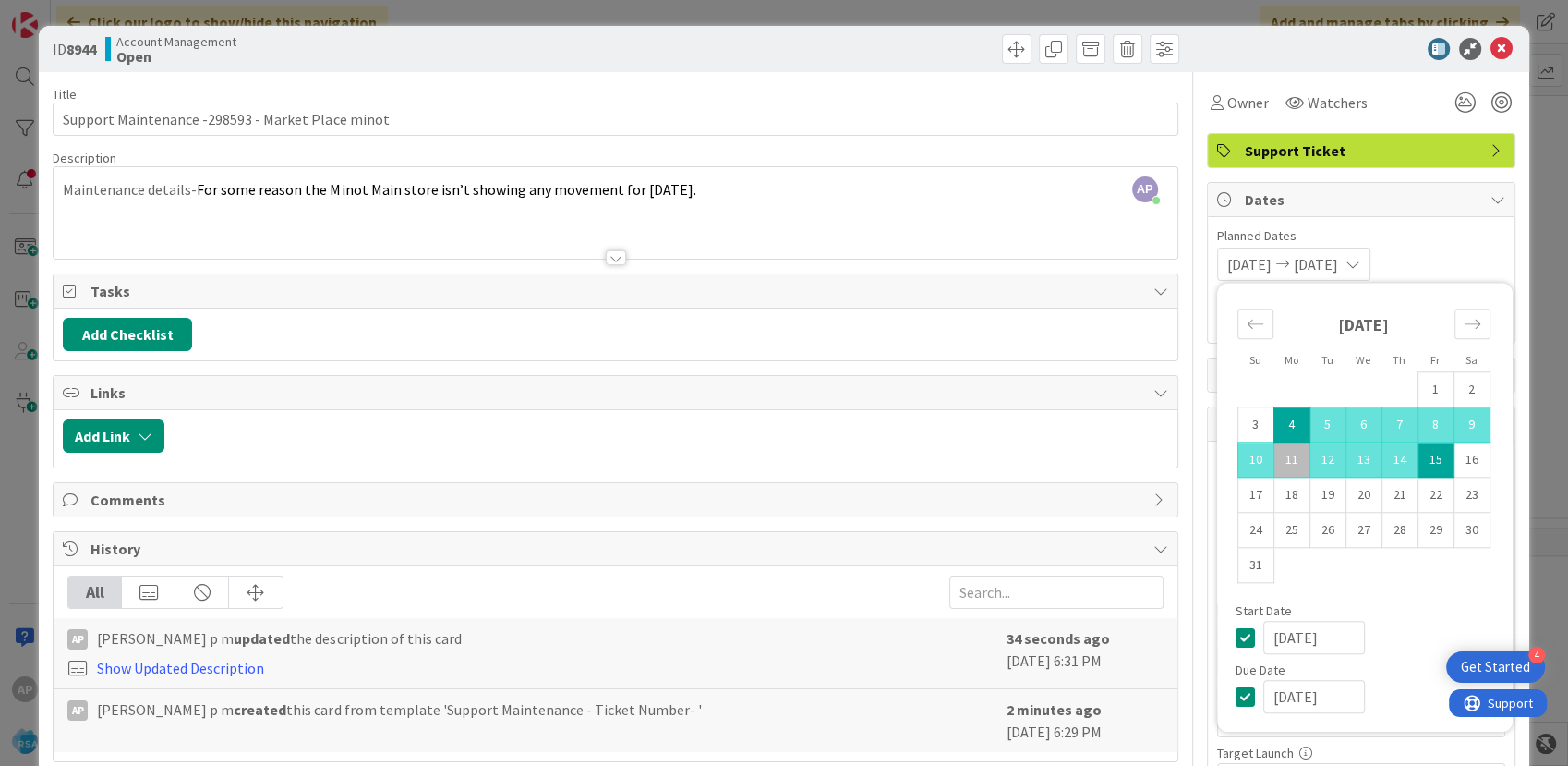
click at [1425, 462] on td "15" at bounding box center [1435, 460] width 36 height 35
type input "[DATE]"
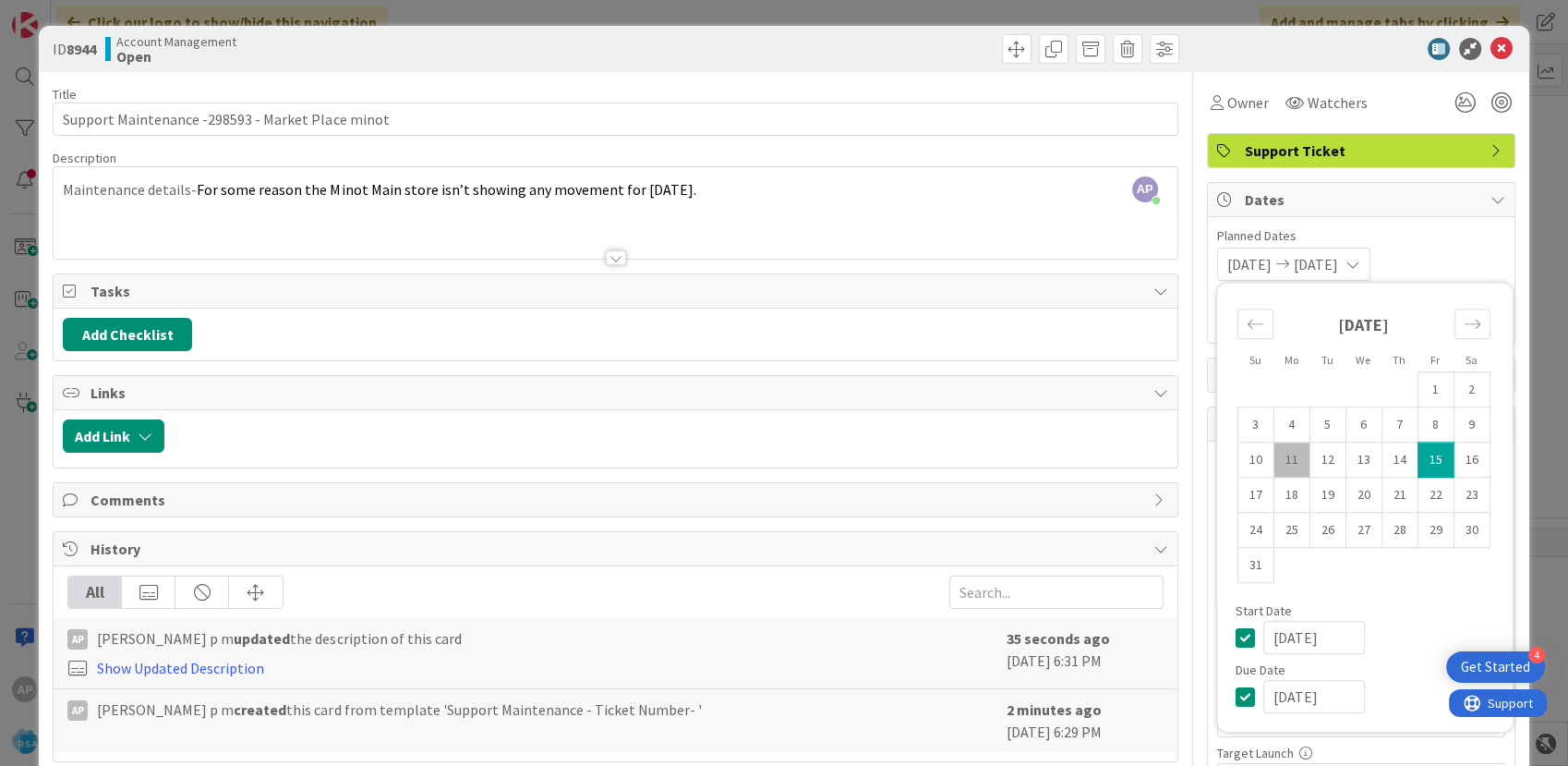
click at [1454, 243] on span "Planned Dates" at bounding box center [1361, 236] width 288 height 19
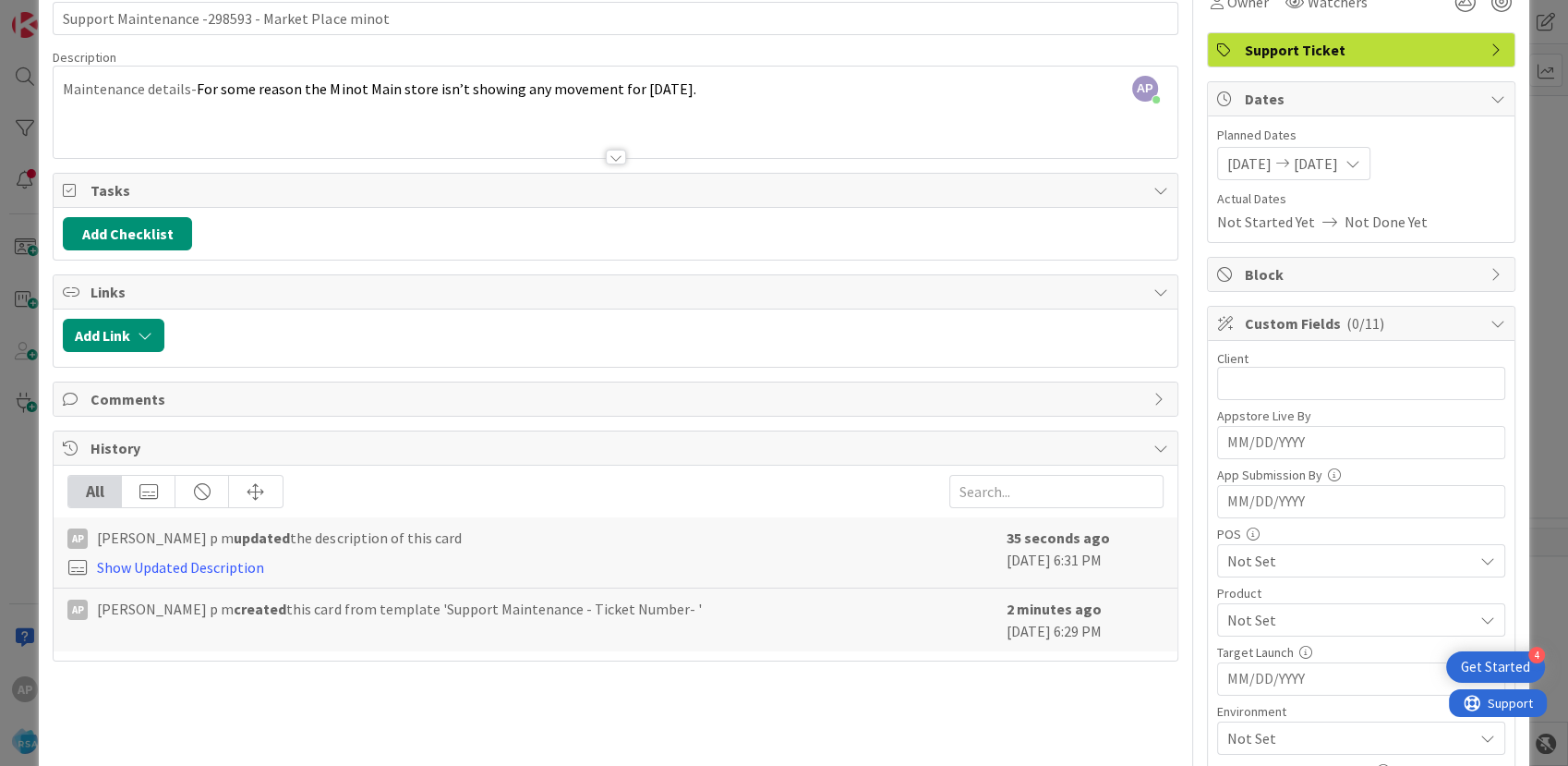
scroll to position [102, 0]
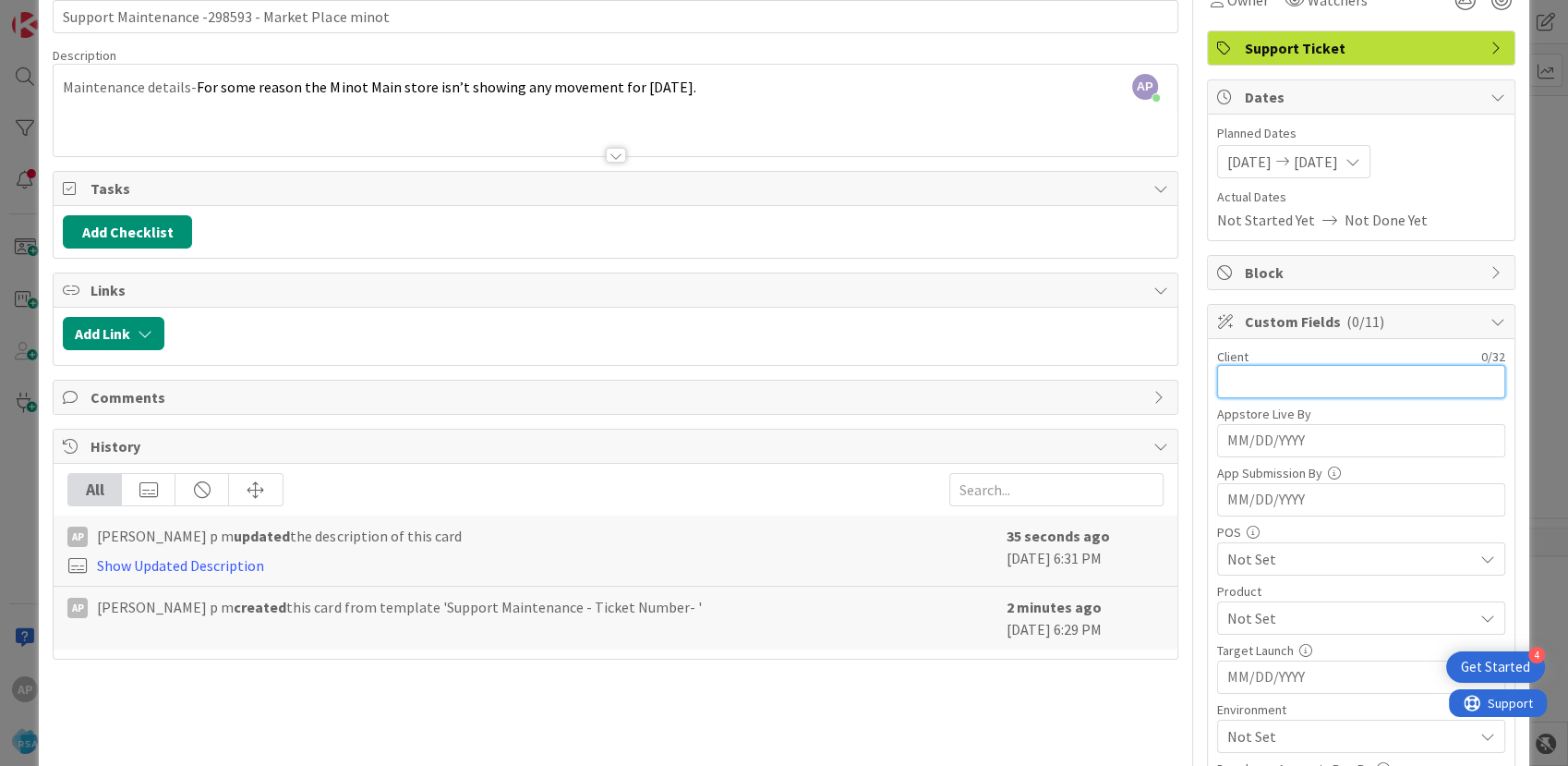
click at [1301, 366] on input "text" at bounding box center [1361, 382] width 288 height 33
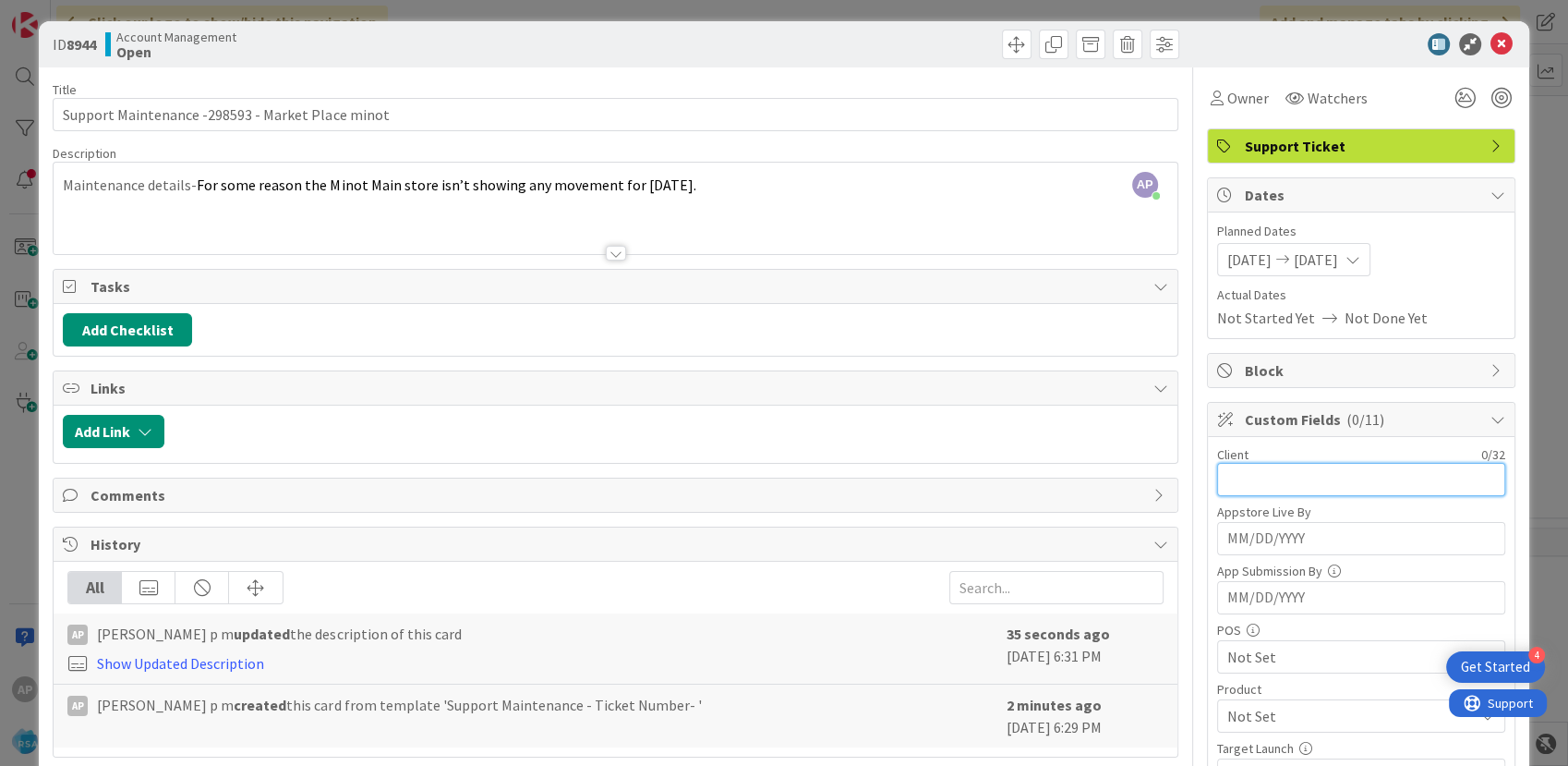
scroll to position [0, 0]
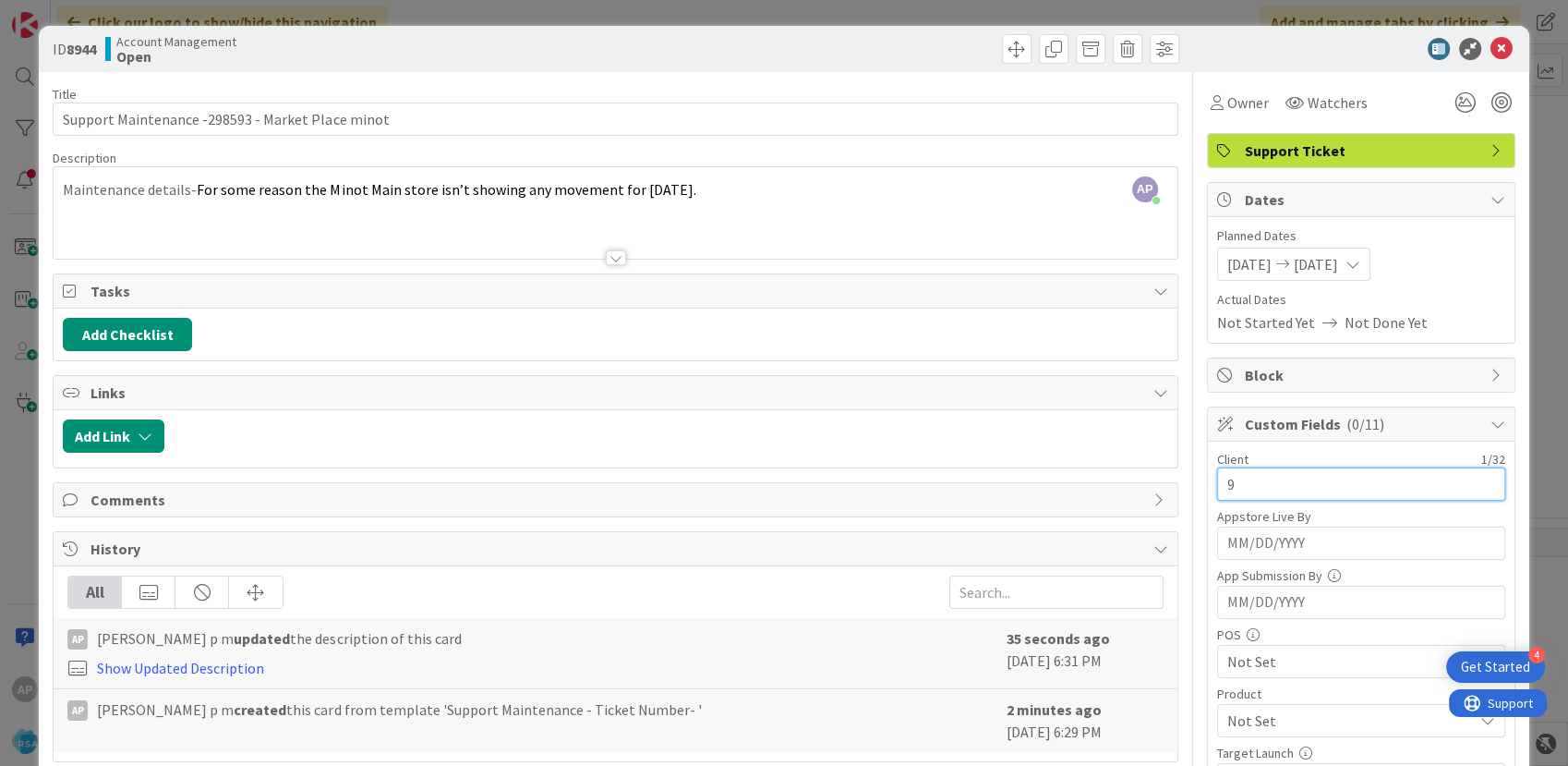
type input "9"
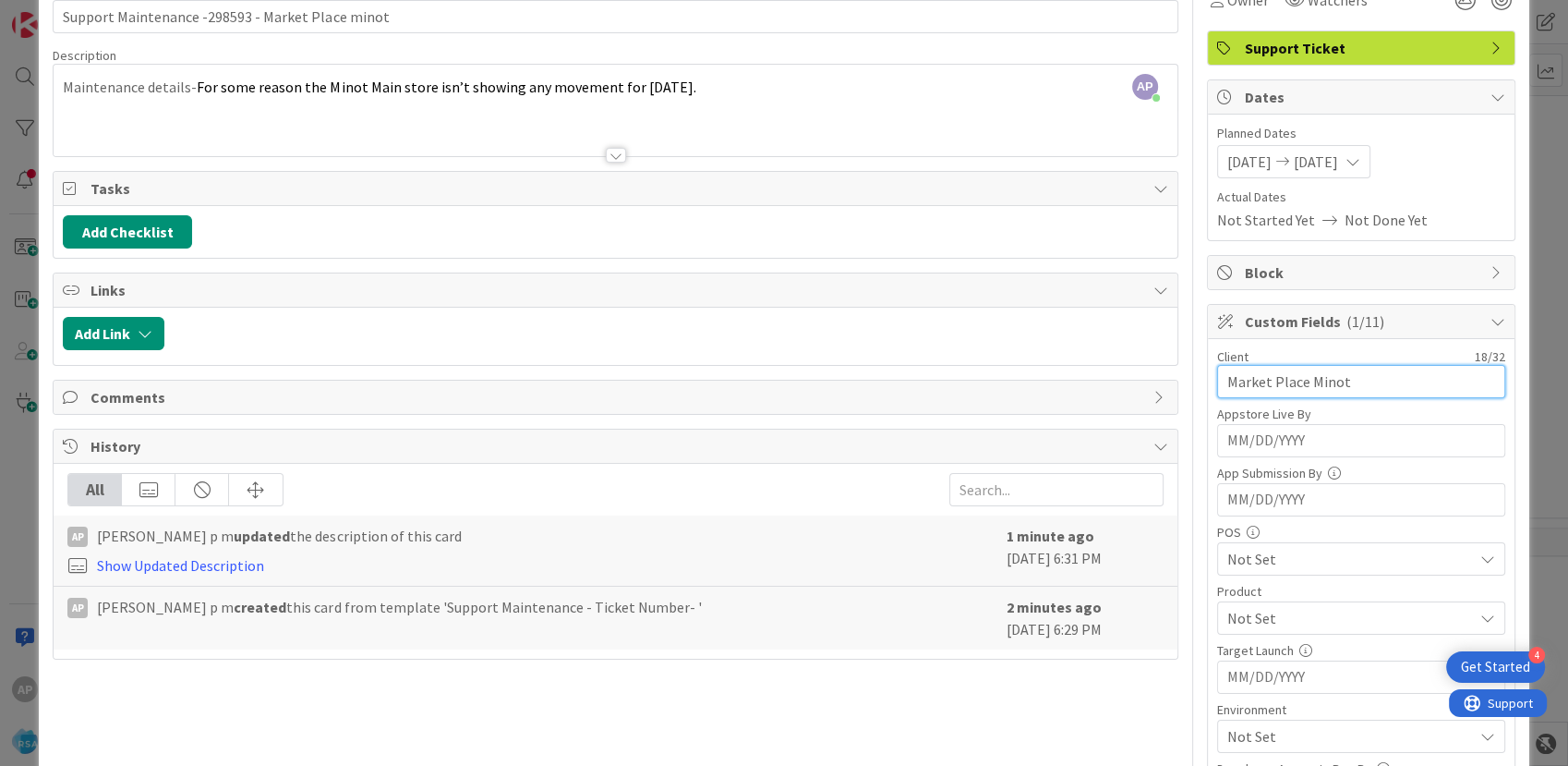
scroll to position [308, 0]
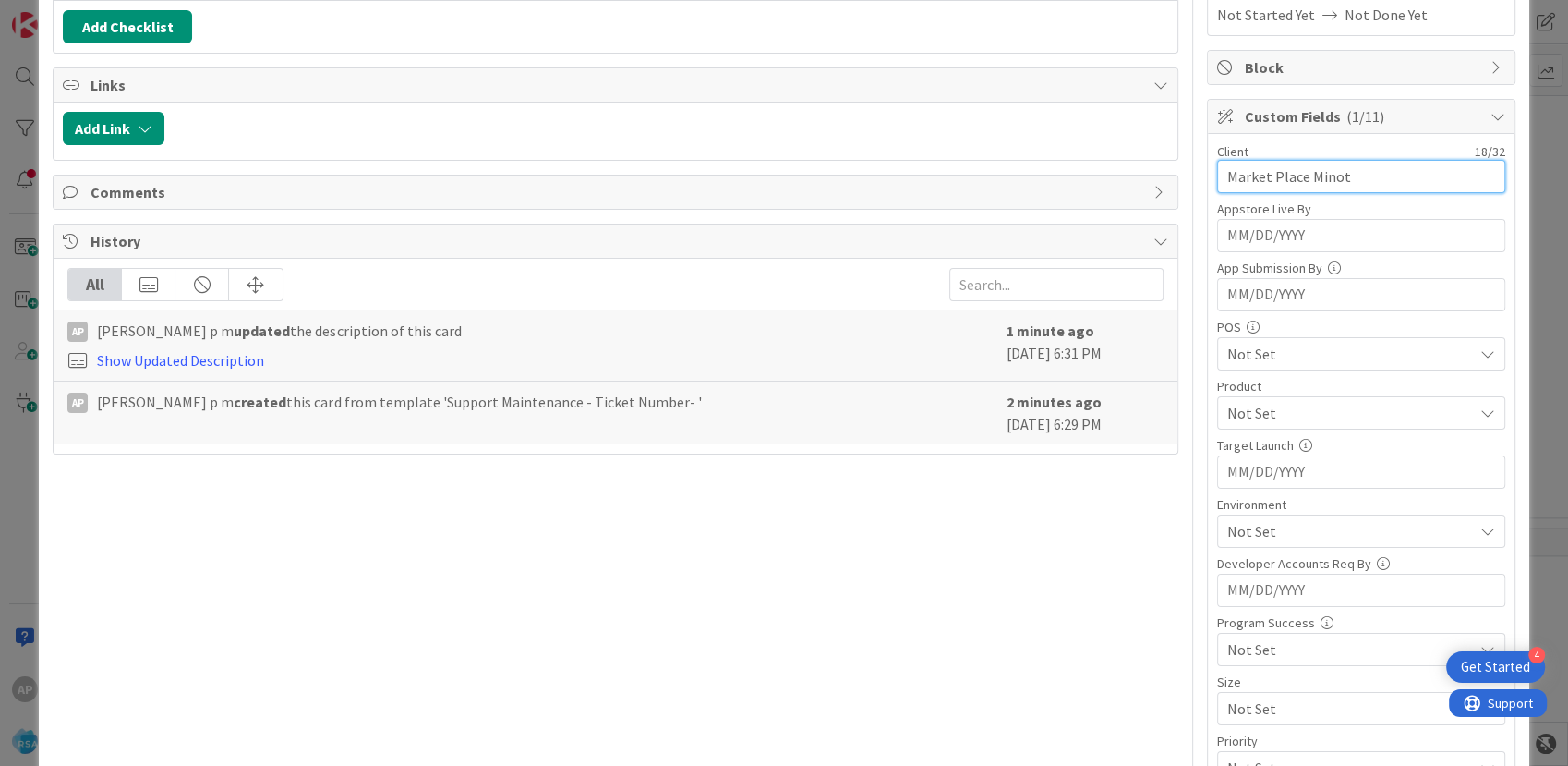
type input "Market Place Minot"
click at [1271, 407] on span "Not Set" at bounding box center [1350, 412] width 245 height 22
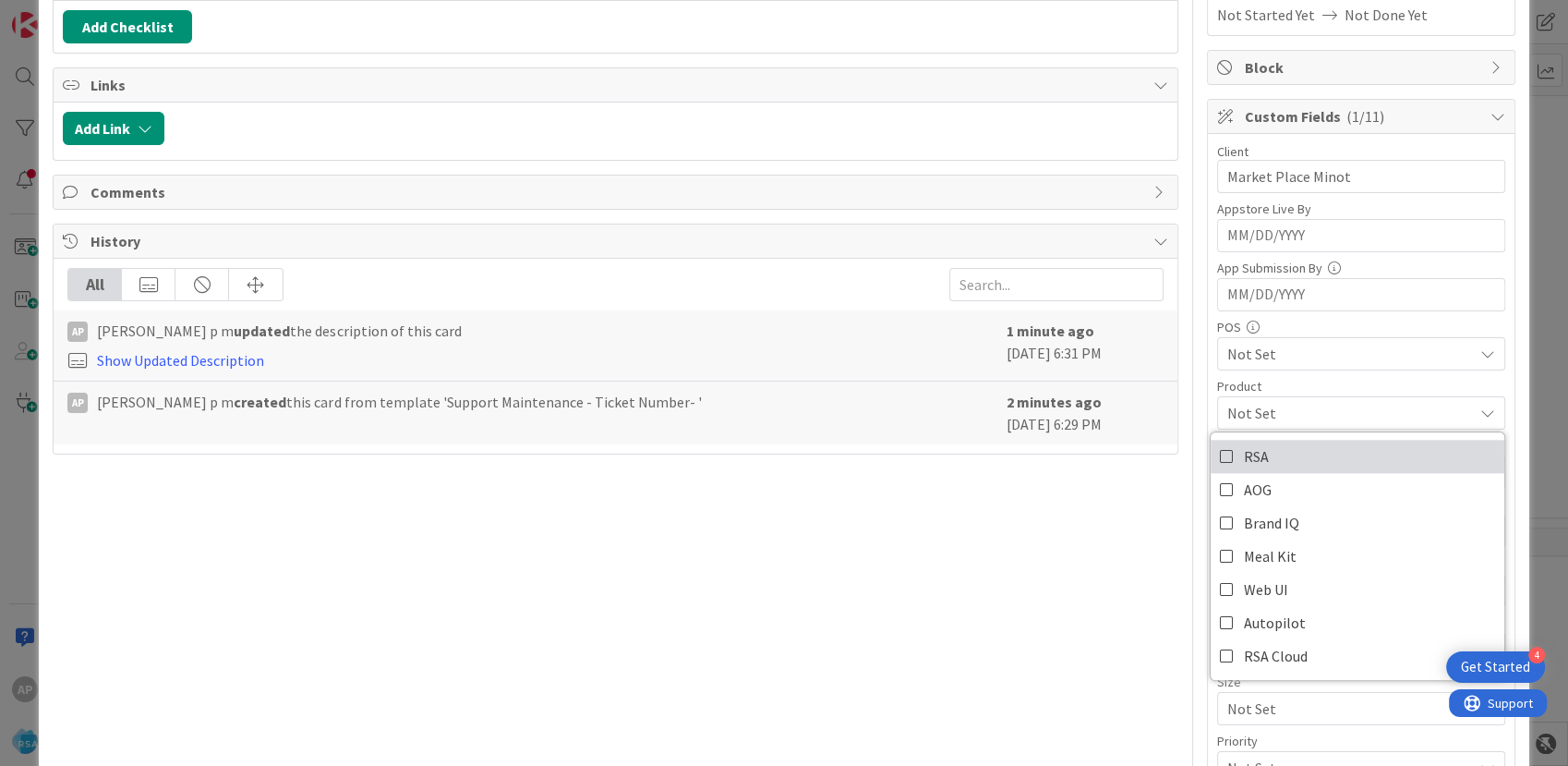
click at [1260, 457] on link "RSA" at bounding box center [1358, 456] width 294 height 33
click at [1050, 520] on div "Title 48 / 128 Support Maintenance -298593 - Market Place minot Description AP …" at bounding box center [615, 613] width 1125 height 1699
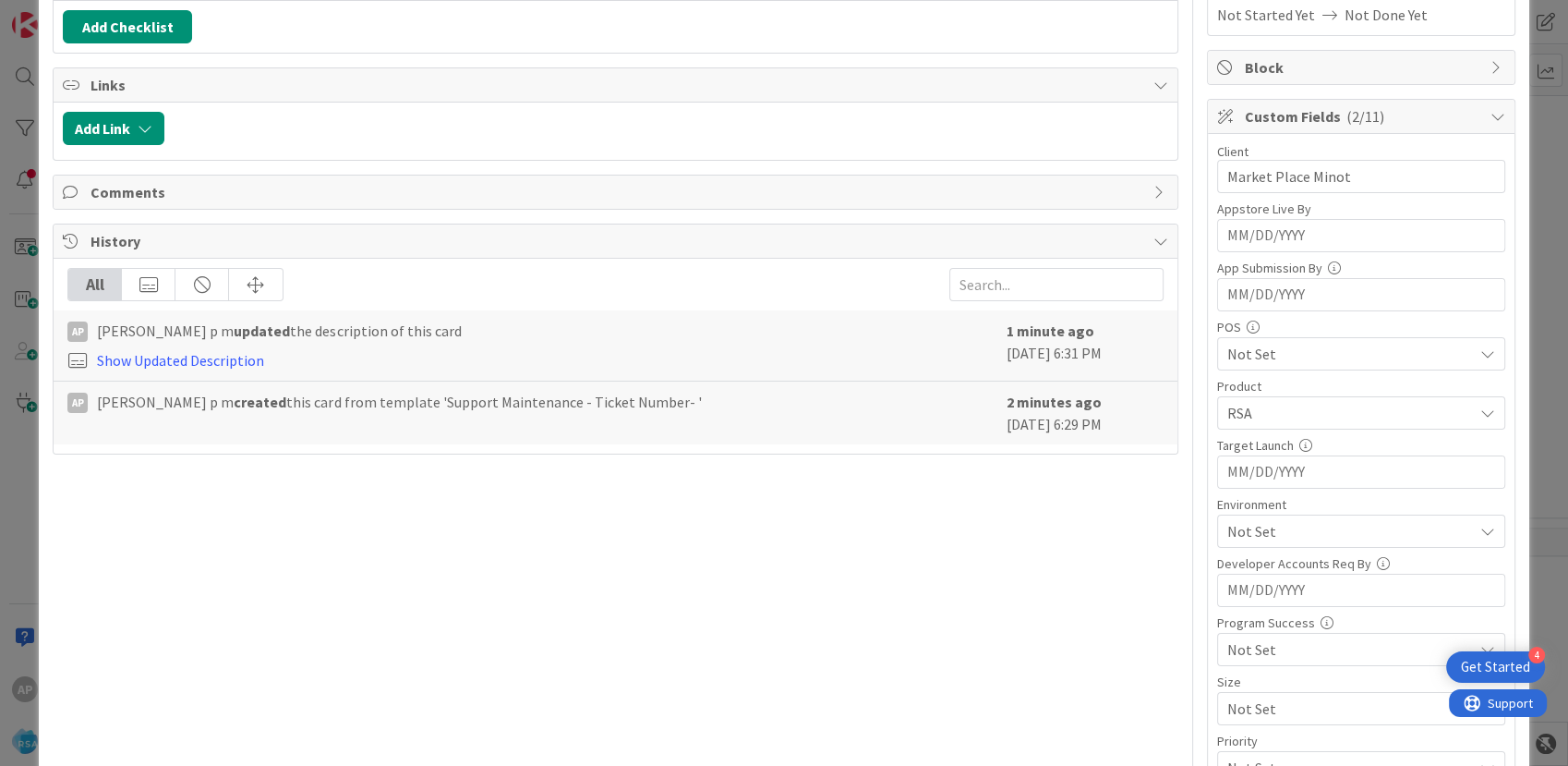
click at [1290, 526] on span "Not Set" at bounding box center [1350, 531] width 245 height 22
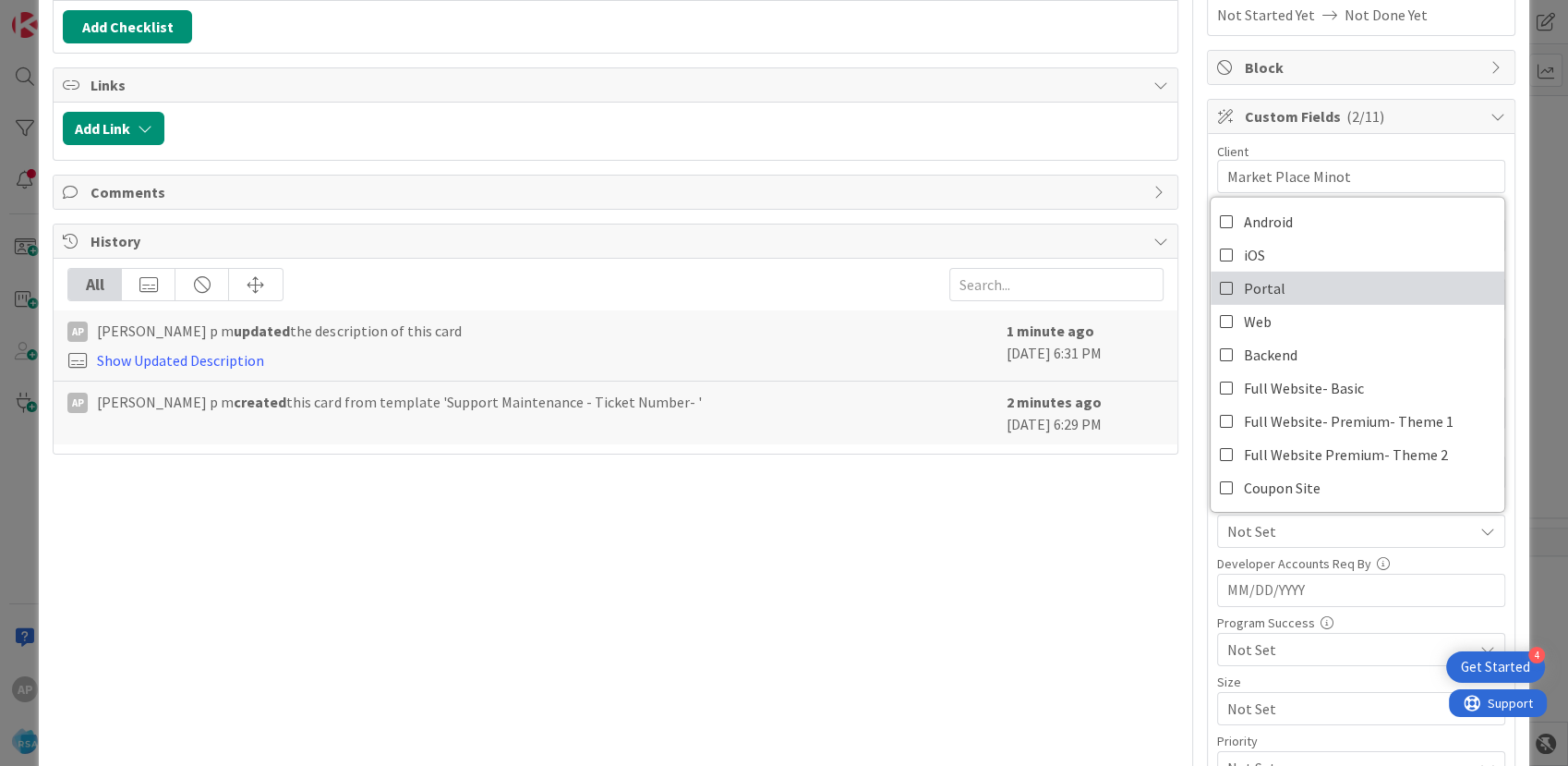
click at [1264, 288] on span "Portal" at bounding box center [1265, 288] width 42 height 28
click at [1008, 616] on div "Title 48 / 128 Support Maintenance -298593 - Market Place minot Description AP …" at bounding box center [615, 613] width 1125 height 1699
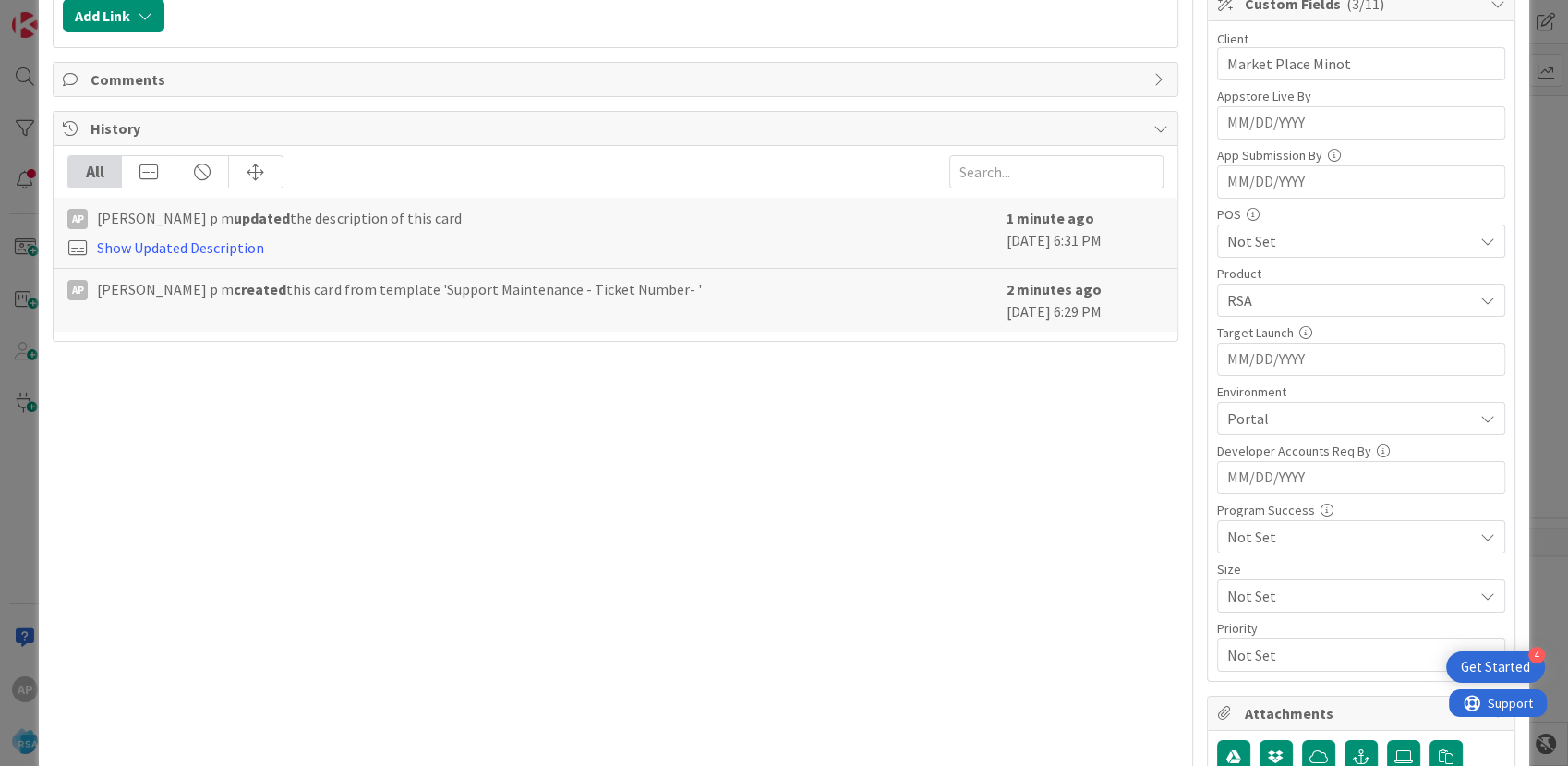
scroll to position [513, 0]
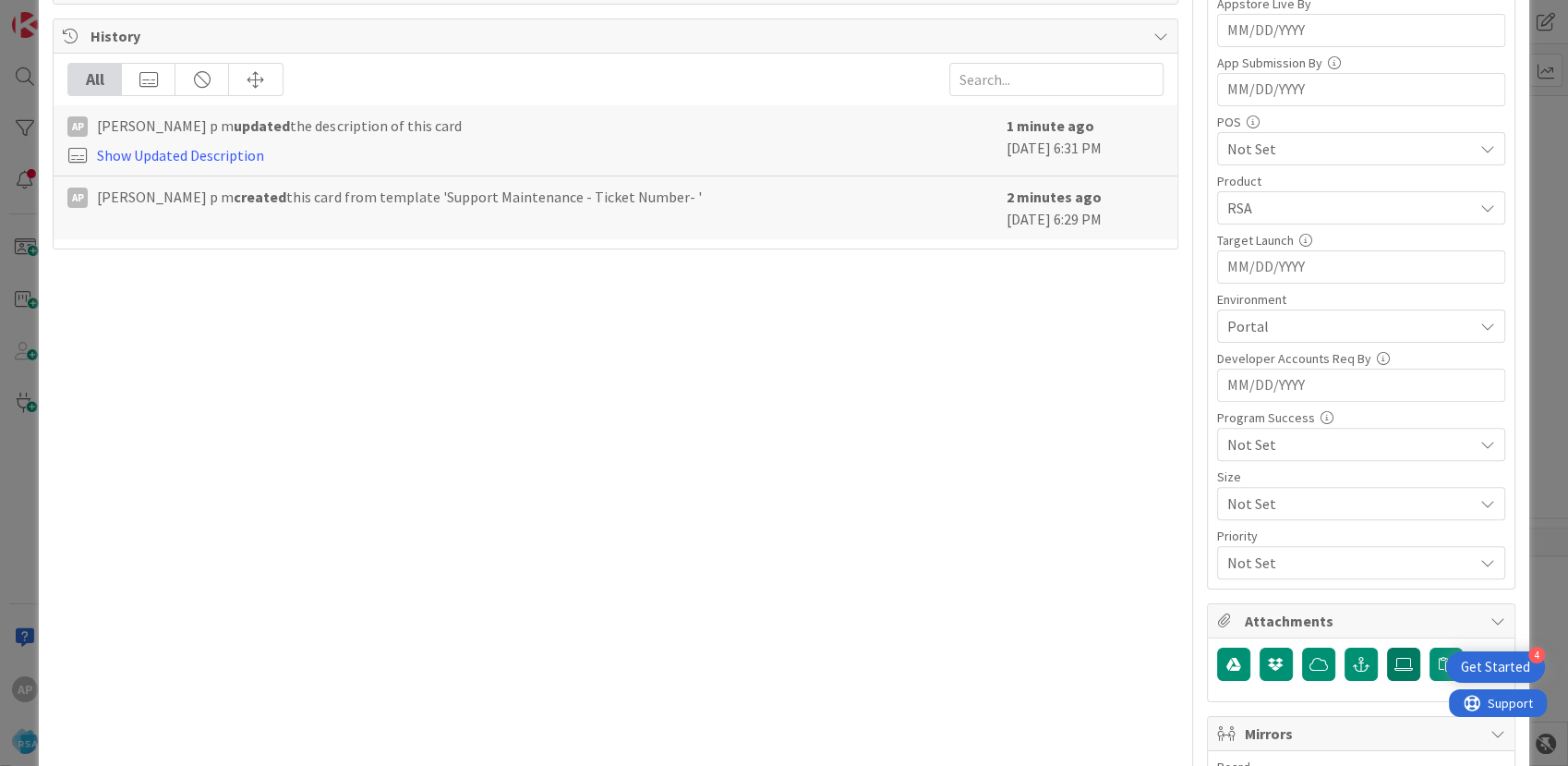
click at [1395, 657] on icon at bounding box center [1404, 664] width 18 height 14
click at [1387, 648] on input "file" at bounding box center [1387, 648] width 0 height 0
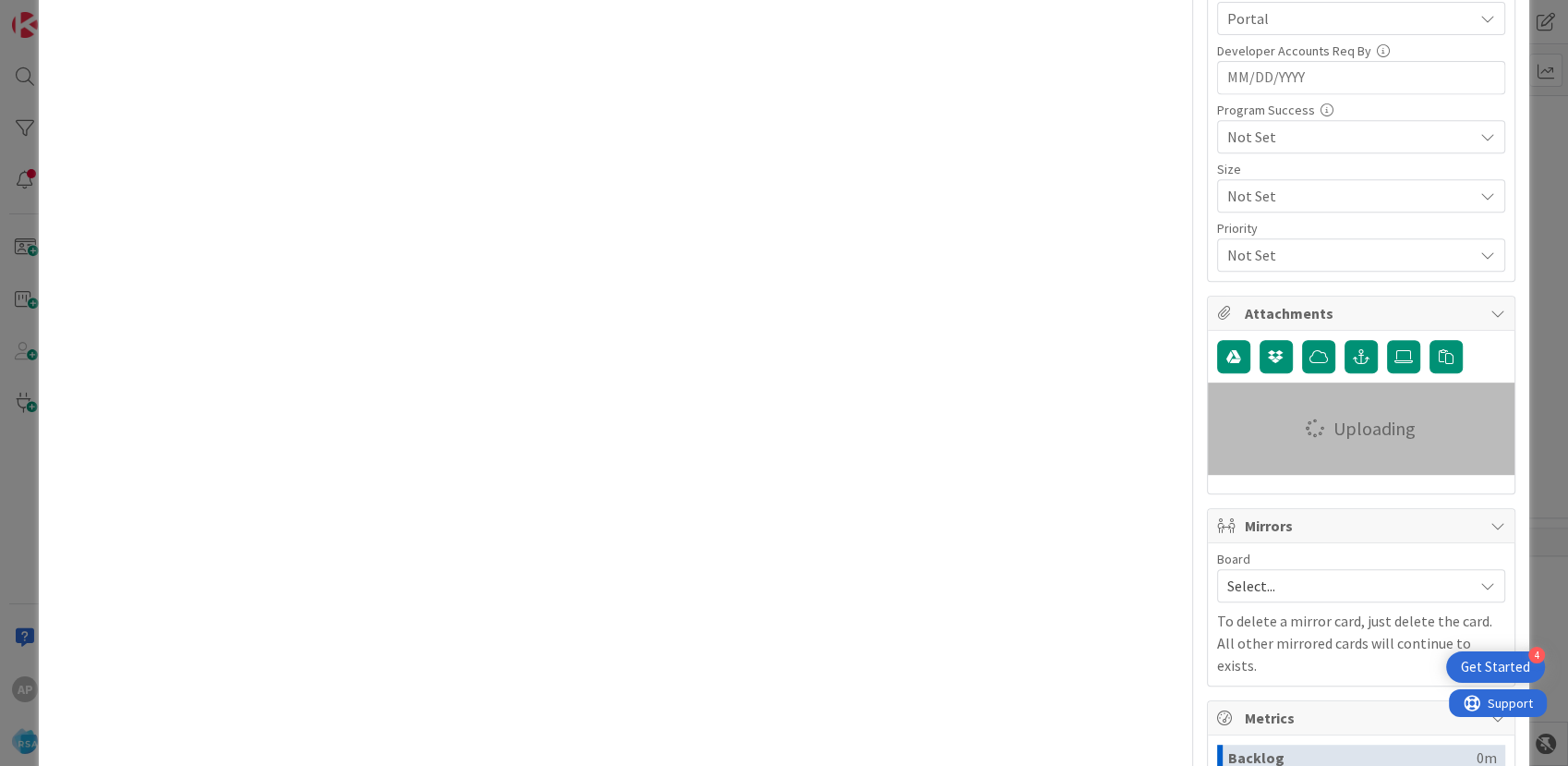
drag, startPoint x: 646, startPoint y: 219, endPoint x: 991, endPoint y: 403, distance: 391.0
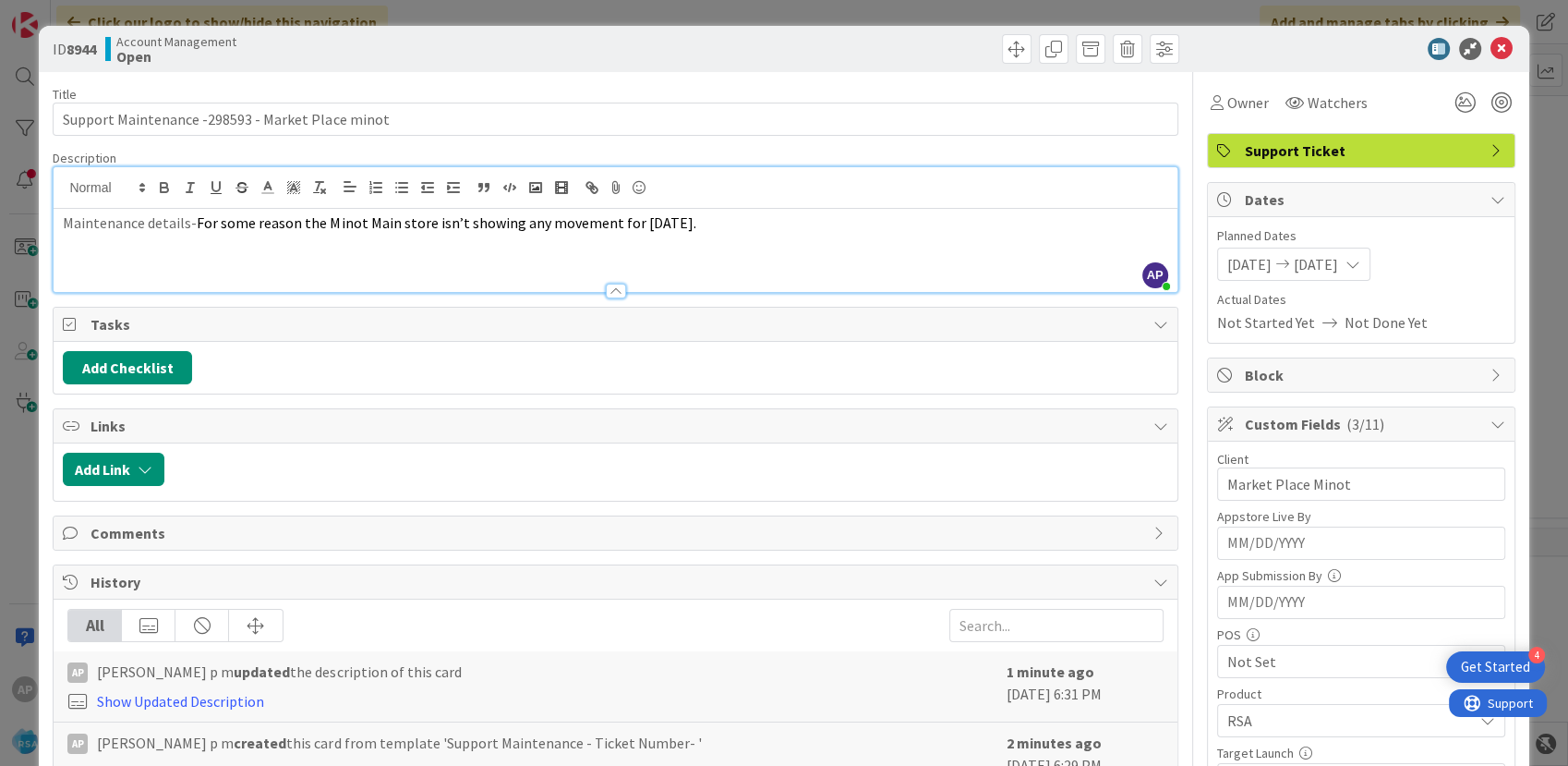
click at [1491, 52] on icon at bounding box center [1501, 48] width 22 height 22
